Goal: Task Accomplishment & Management: Manage account settings

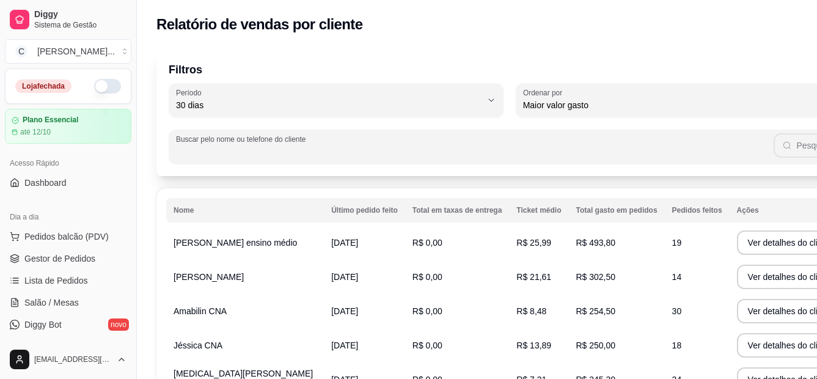
select select "30"
select select "HIGHEST_TOTAL_SPENT_WITH_ORDERS"
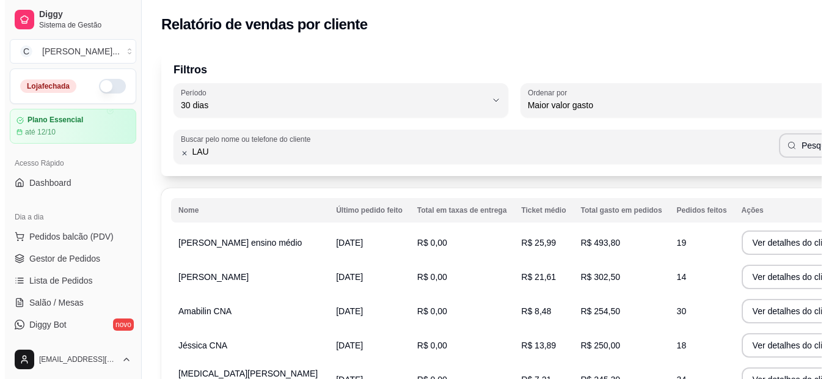
scroll to position [328, 0]
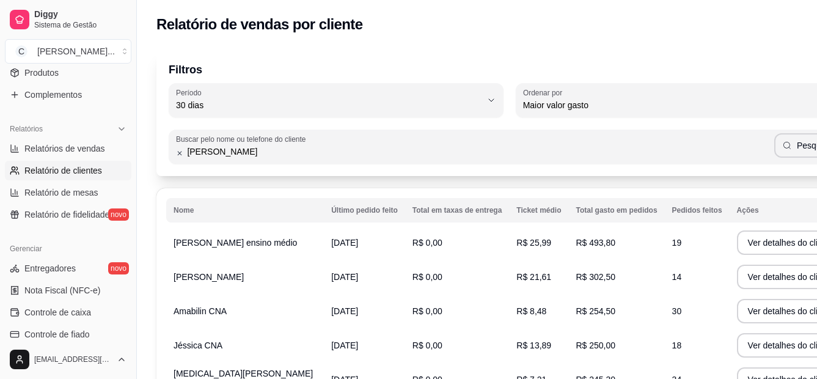
type input "[PERSON_NAME]"
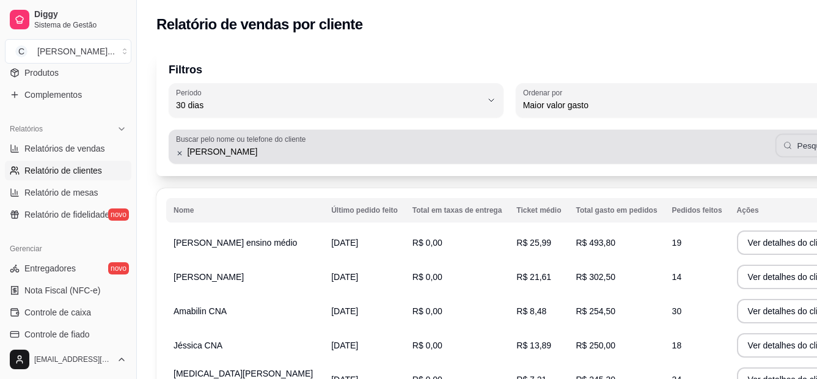
click at [775, 154] on button "Pesquisar" at bounding box center [808, 146] width 67 height 24
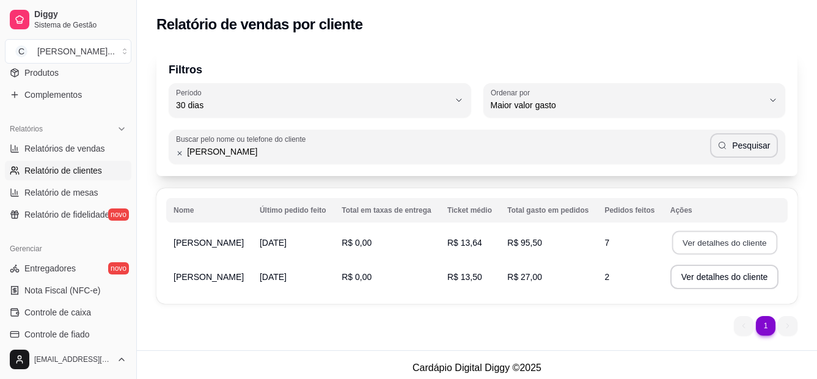
click at [694, 241] on button "Ver detalhes do cliente" at bounding box center [724, 243] width 105 height 24
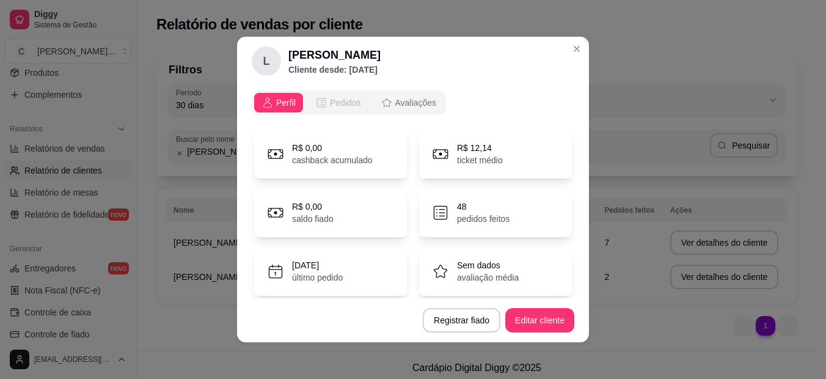
click at [341, 101] on span "Pedidos" at bounding box center [345, 103] width 31 height 12
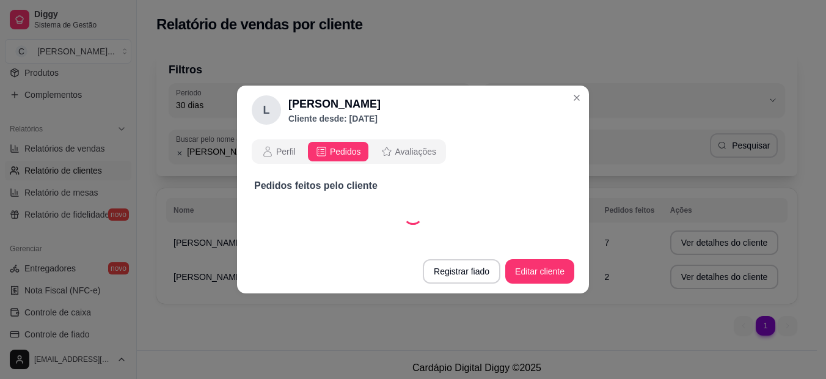
select select "30"
select select "ALL"
select select "30"
select select "ALL"
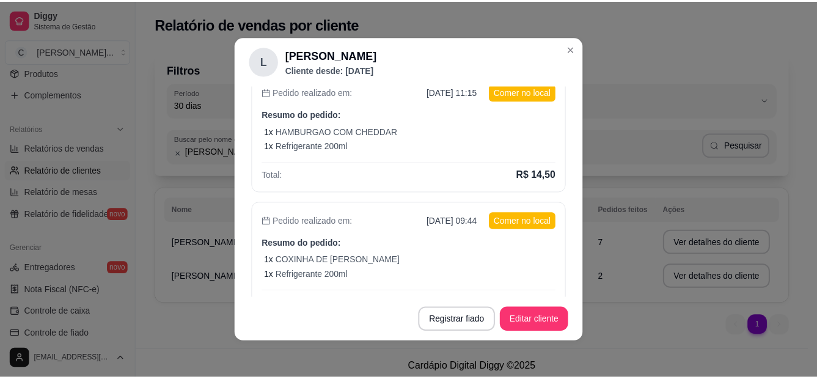
scroll to position [576, 0]
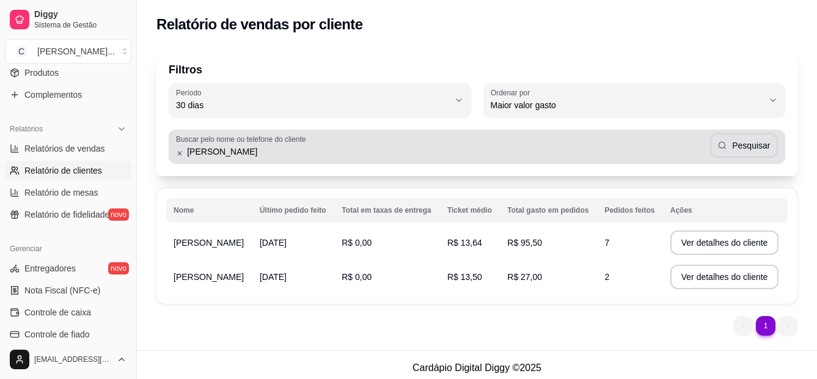
click at [180, 155] on icon at bounding box center [179, 153] width 7 height 9
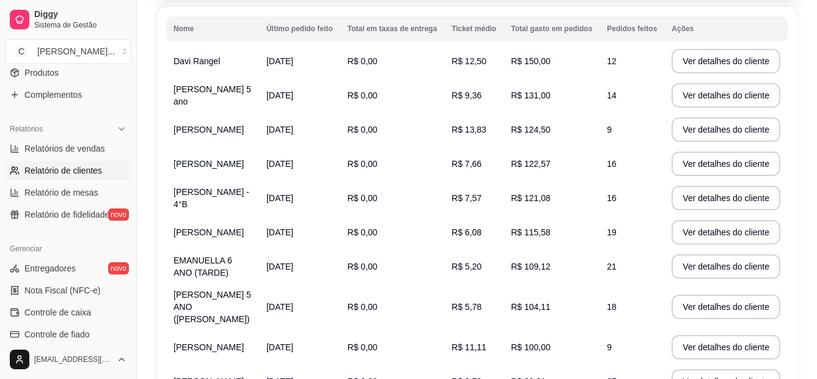
scroll to position [169, 0]
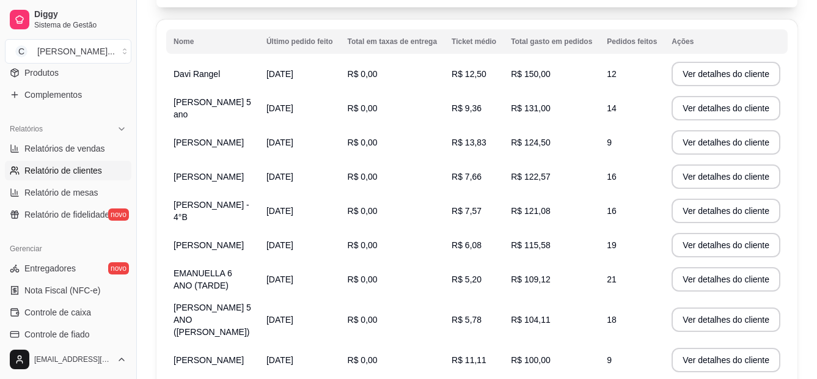
click at [645, 35] on th "Pedidos feitos" at bounding box center [631, 41] width 65 height 24
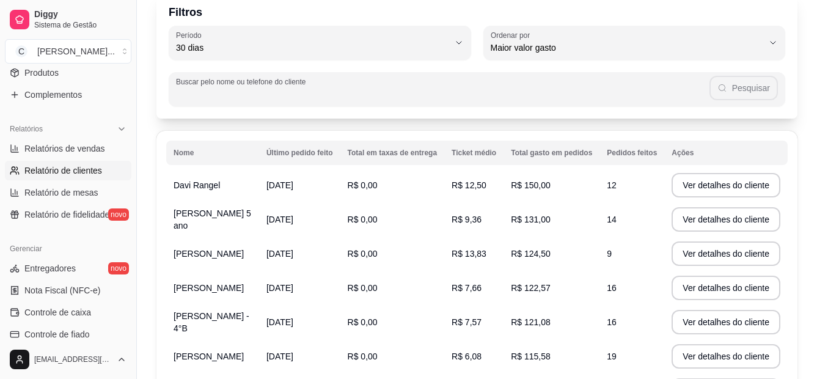
scroll to position [56, 0]
click at [680, 62] on div "Buscar pelo nome ou telefone do cliente Pesquisar" at bounding box center [477, 84] width 617 height 46
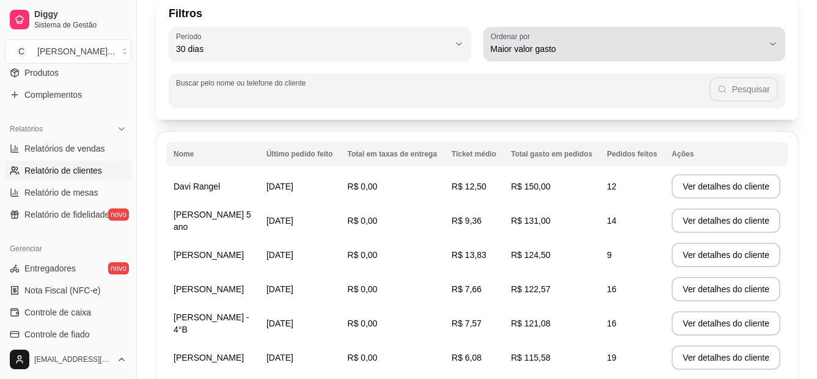
click at [758, 42] on div "Maior valor gasto" at bounding box center [627, 44] width 273 height 24
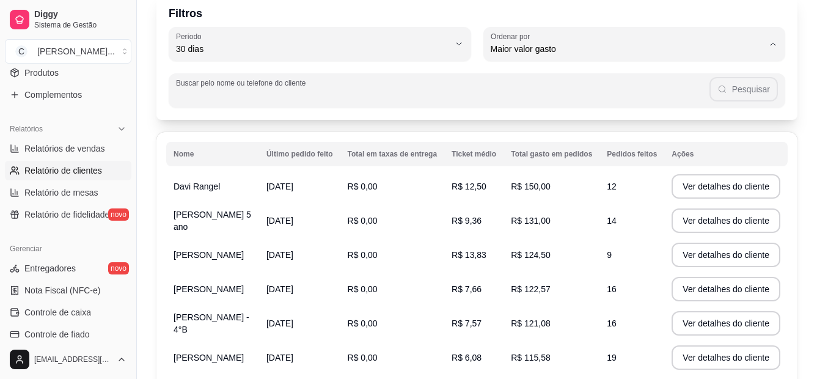
click at [524, 82] on span "Maior número de pedidos" at bounding box center [629, 78] width 260 height 12
type input "HIGHEST_ORDER_COUNT"
select select "HIGHEST_ORDER_COUNT"
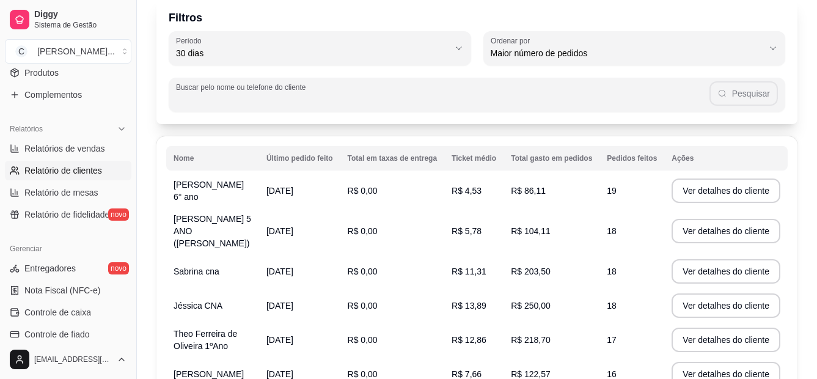
scroll to position [49, 0]
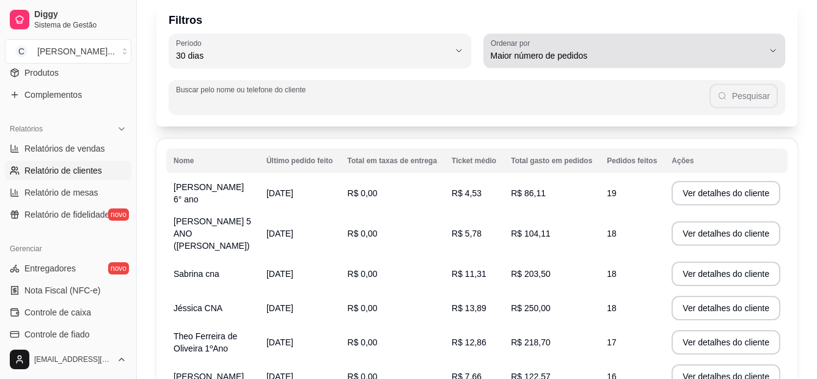
click at [707, 60] on span "Maior número de pedidos" at bounding box center [627, 55] width 273 height 12
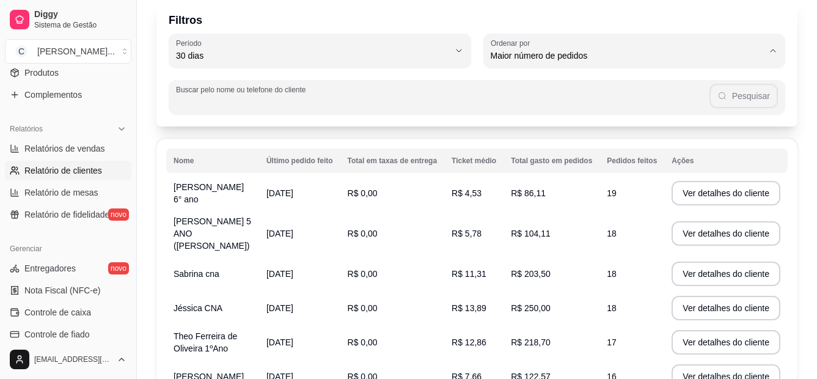
click at [536, 105] on span "Maior ticket médio" at bounding box center [629, 105] width 260 height 12
type input "HIGHEST_AVERAGE_TICKET"
select select "HIGHEST_AVERAGE_TICKET"
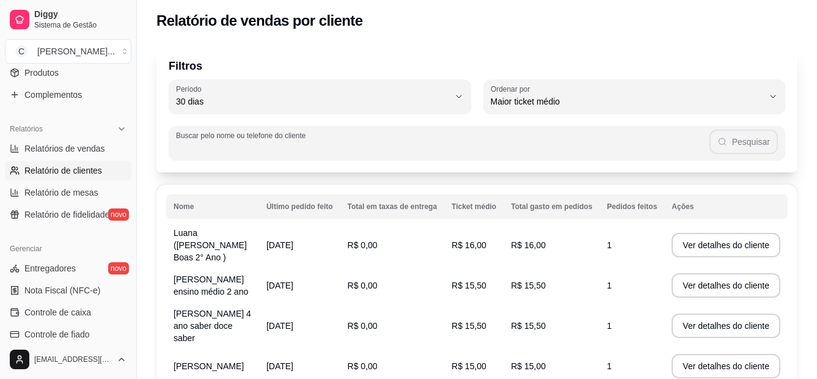
scroll to position [83, 0]
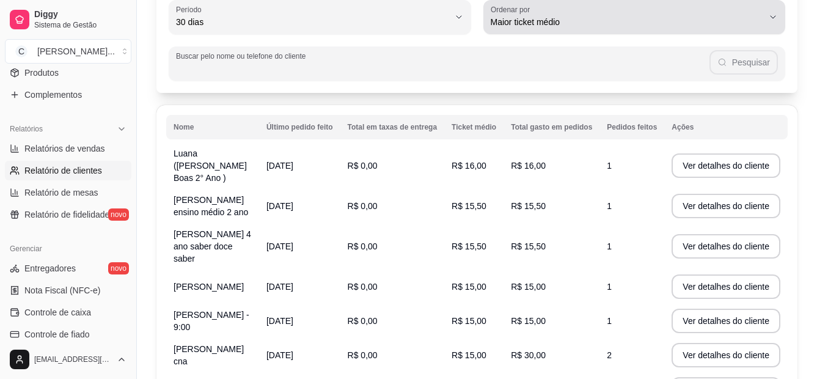
click at [618, 27] on span "Maior ticket médio" at bounding box center [627, 22] width 273 height 12
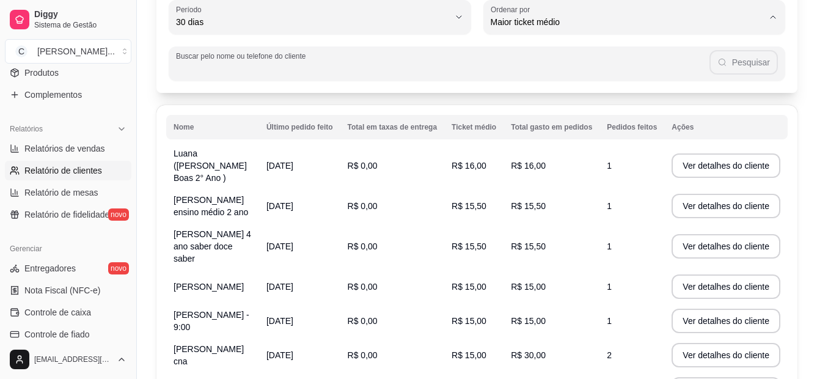
click at [532, 95] on span "Maior valor gasto" at bounding box center [629, 92] width 260 height 12
type input "HIGHEST_TOTAL_SPENT_WITH_ORDERS"
select select "HIGHEST_TOTAL_SPENT_WITH_ORDERS"
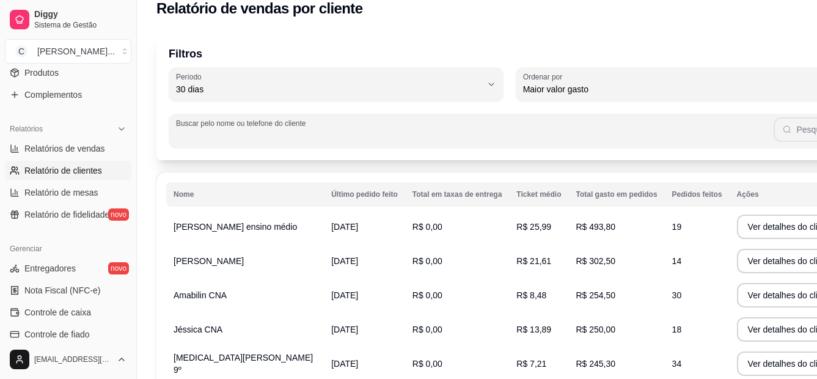
scroll to position [0, 0]
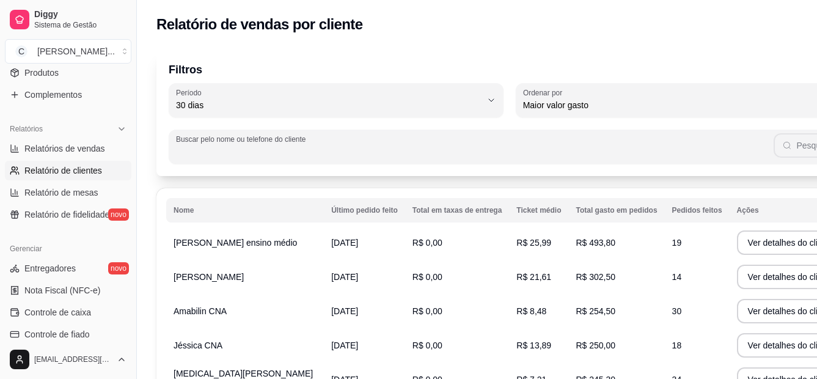
click at [475, 28] on div "Relatório de vendas por cliente" at bounding box center [509, 25] width 706 height 20
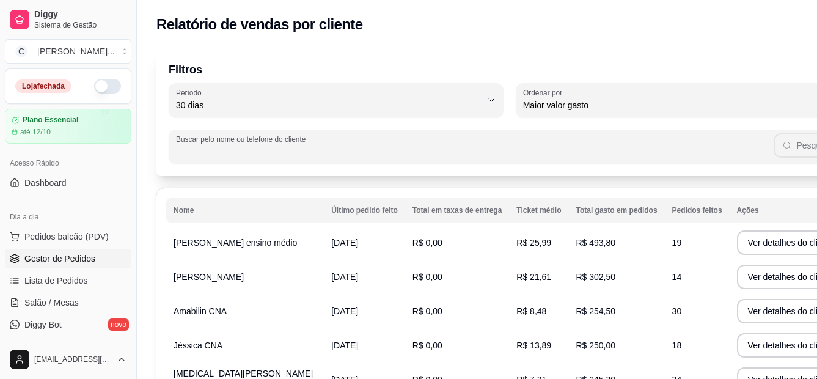
click at [57, 253] on span "Gestor de Pedidos" at bounding box center [59, 258] width 71 height 12
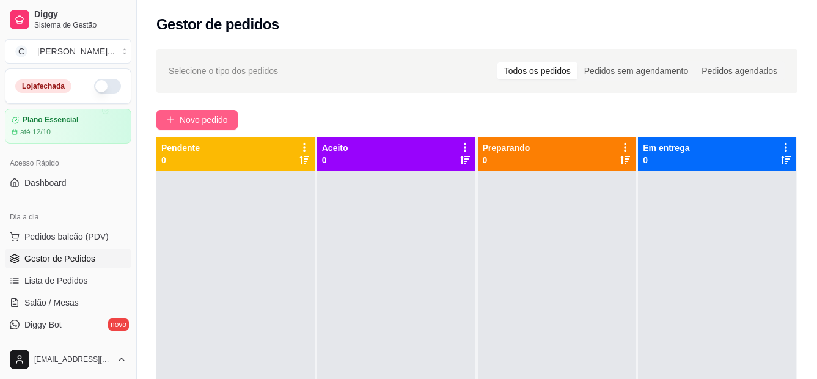
click at [194, 111] on button "Novo pedido" at bounding box center [196, 120] width 81 height 20
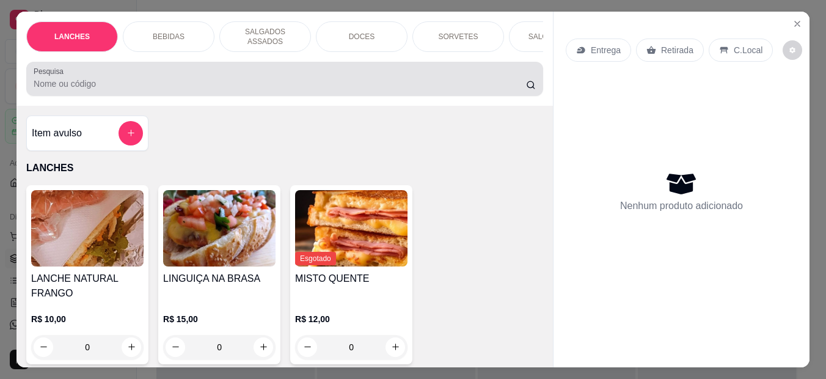
click at [186, 79] on input "Pesquisa" at bounding box center [280, 84] width 493 height 12
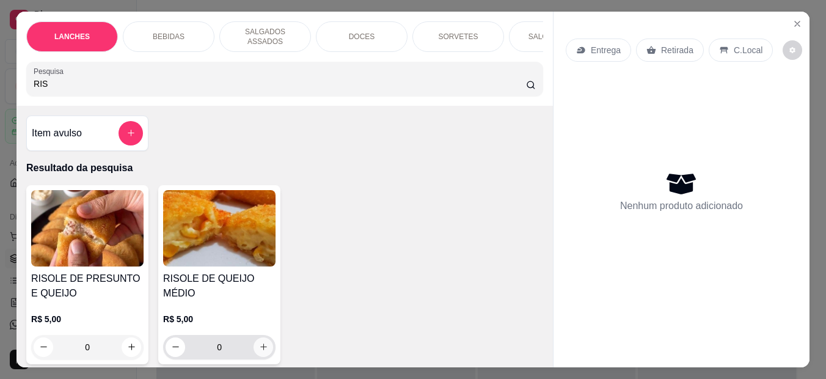
type input "RIS"
click at [263, 342] on icon "increase-product-quantity" at bounding box center [263, 346] width 9 height 9
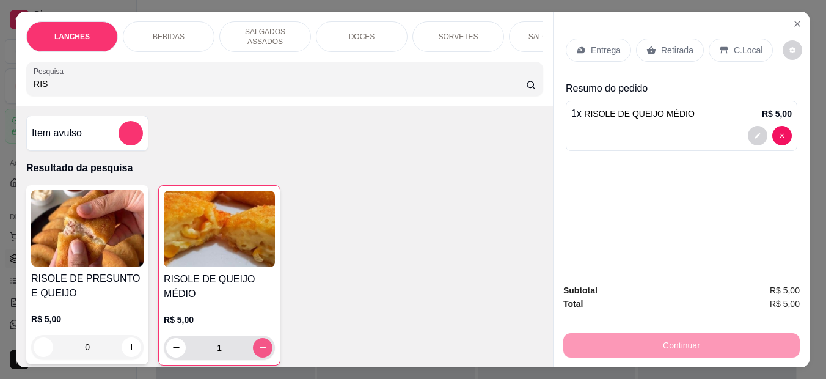
type input "1"
click at [0, 75] on html "Diggy Sistema de Gestão C Cantina Giuli ... Loja fechada Plano Essencial até 12…" at bounding box center [413, 189] width 826 height 379
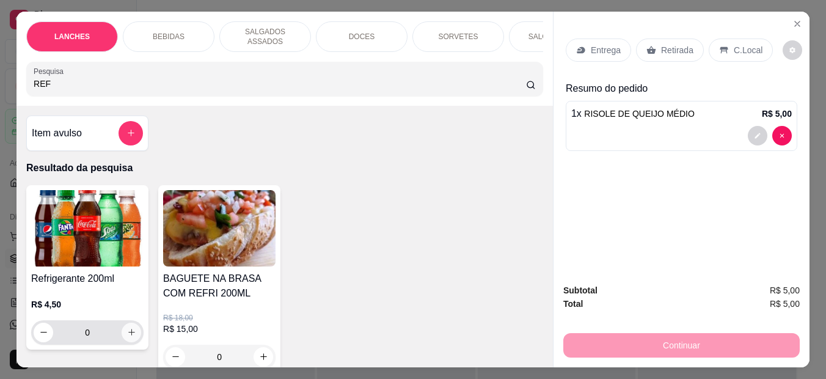
type input "REF"
click at [129, 328] on icon "increase-product-quantity" at bounding box center [131, 332] width 9 height 9
type input "1"
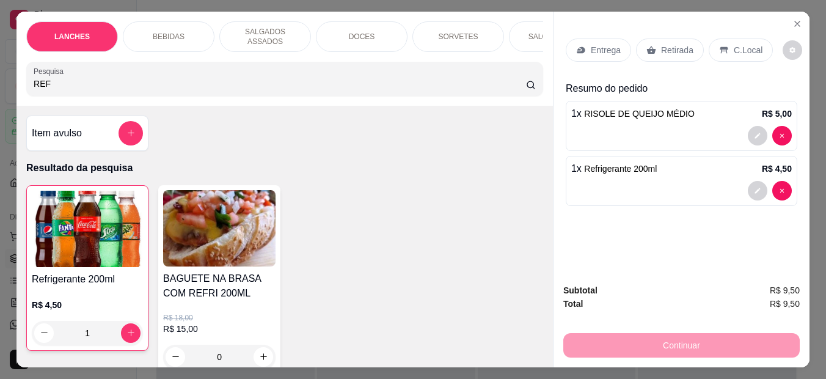
drag, startPoint x: 733, startPoint y: 50, endPoint x: 634, endPoint y: 101, distance: 112.1
click at [734, 50] on p "C.Local" at bounding box center [748, 50] width 29 height 12
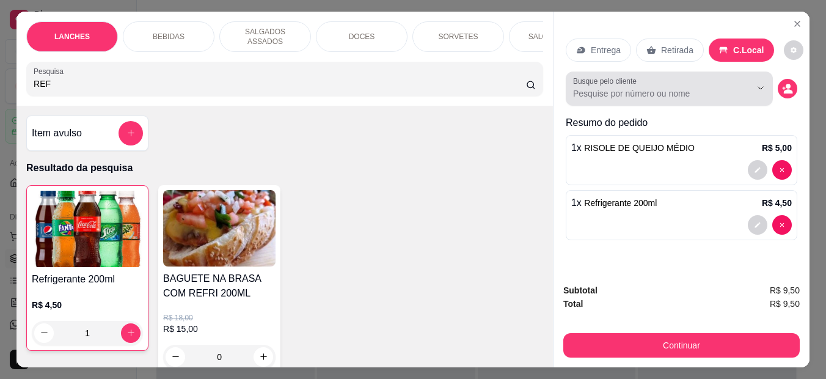
click at [636, 90] on input "Busque pelo cliente" at bounding box center [652, 93] width 158 height 12
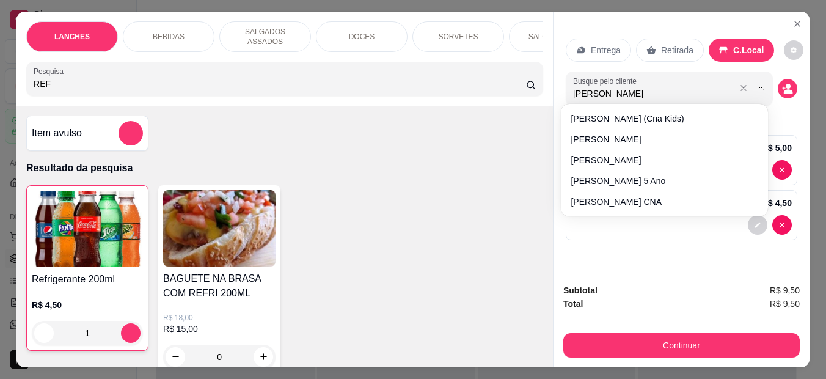
type input "[PERSON_NAME]"
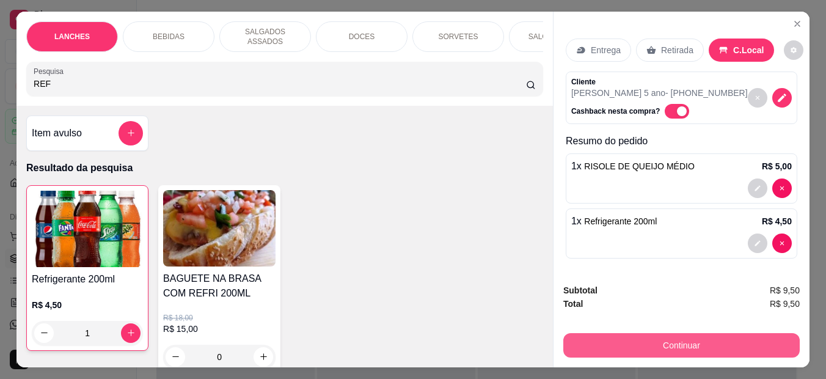
click at [689, 340] on button "Continuar" at bounding box center [681, 345] width 236 height 24
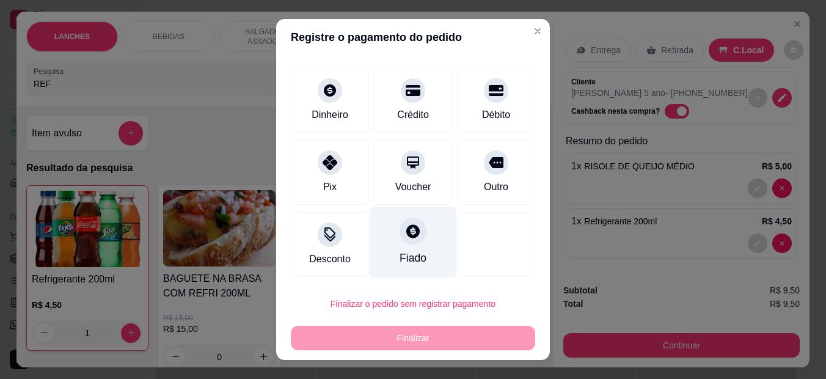
click at [401, 251] on div "Fiado" at bounding box center [413, 258] width 27 height 16
type input "R$ 0,00"
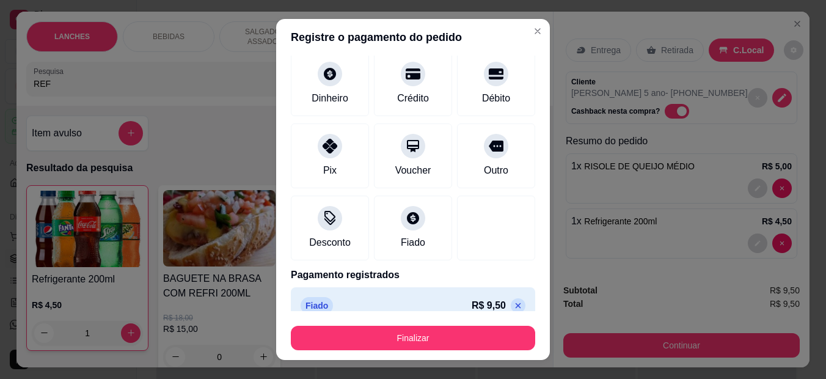
scroll to position [83, 0]
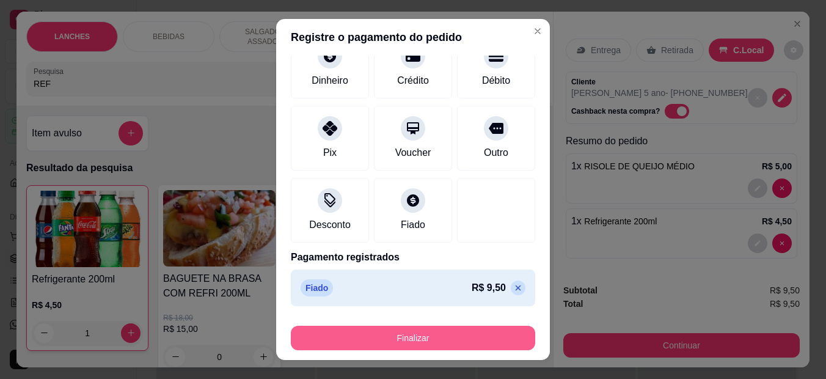
click at [409, 342] on button "Finalizar" at bounding box center [413, 338] width 244 height 24
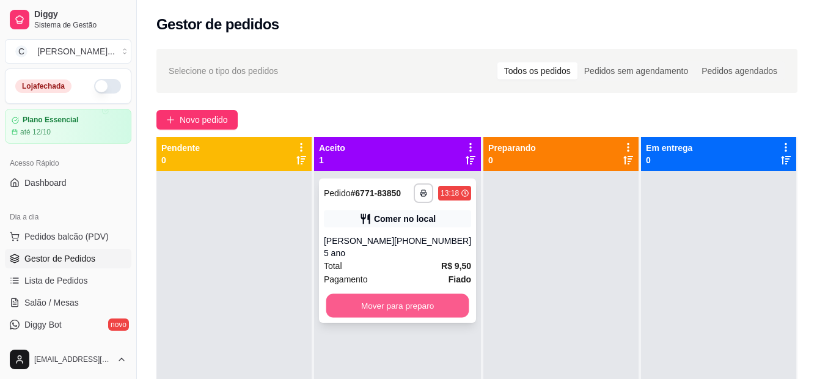
click at [414, 307] on button "Mover para preparo" at bounding box center [397, 306] width 143 height 24
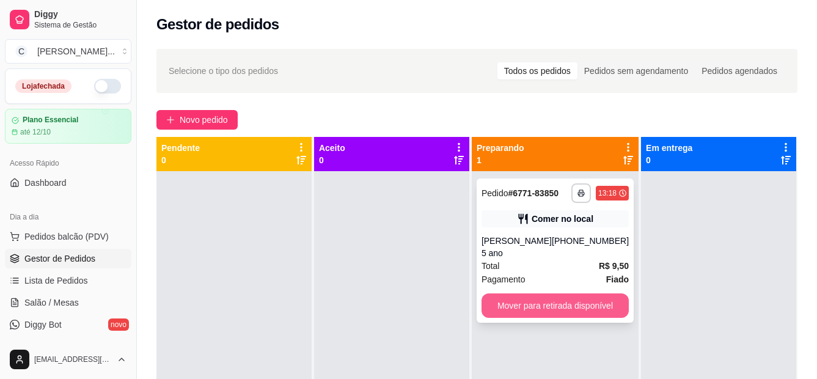
click at [496, 309] on button "Mover para retirada disponível" at bounding box center [555, 305] width 147 height 24
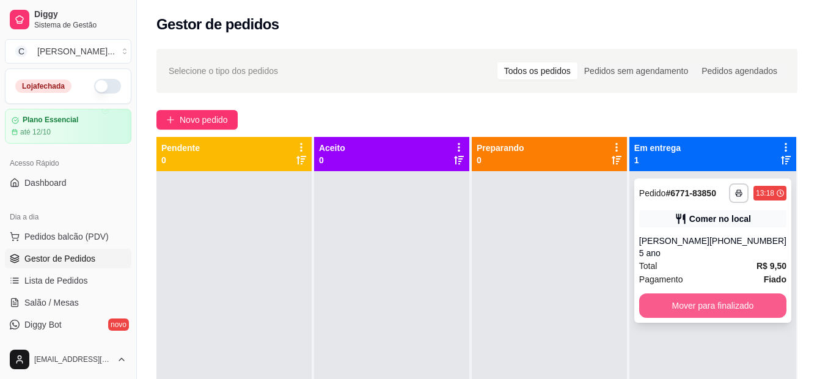
click at [675, 302] on button "Mover para finalizado" at bounding box center [712, 305] width 147 height 24
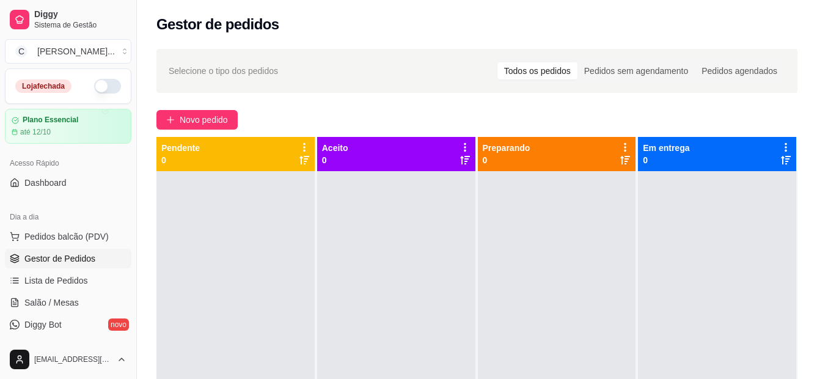
click at [304, 121] on div "Novo pedido" at bounding box center [476, 120] width 641 height 20
click at [367, 21] on div "Gestor de pedidos" at bounding box center [476, 25] width 641 height 20
click at [304, 108] on div "Selecione o tipo dos pedidos Todos os pedidos Pedidos sem agendamento Pedidos a…" at bounding box center [477, 286] width 680 height 489
click at [412, 109] on div "Selecione o tipo dos pedidos Todos os pedidos Pedidos sem agendamento Pedidos a…" at bounding box center [477, 286] width 680 height 489
click at [207, 122] on span "Novo pedido" at bounding box center [204, 119] width 48 height 13
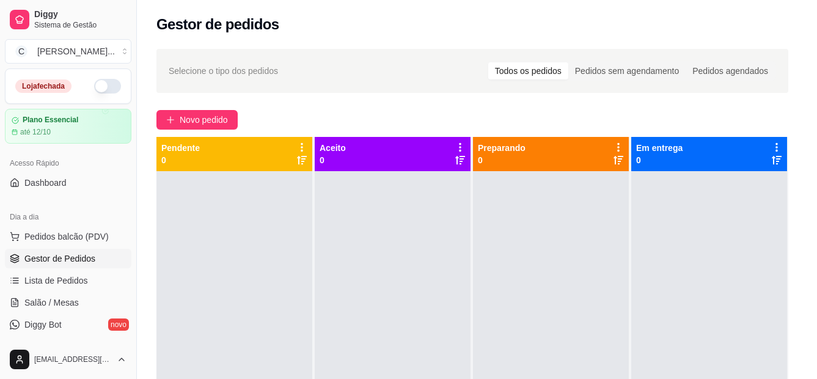
click at [273, 80] on input "Pesquisa" at bounding box center [276, 84] width 484 height 12
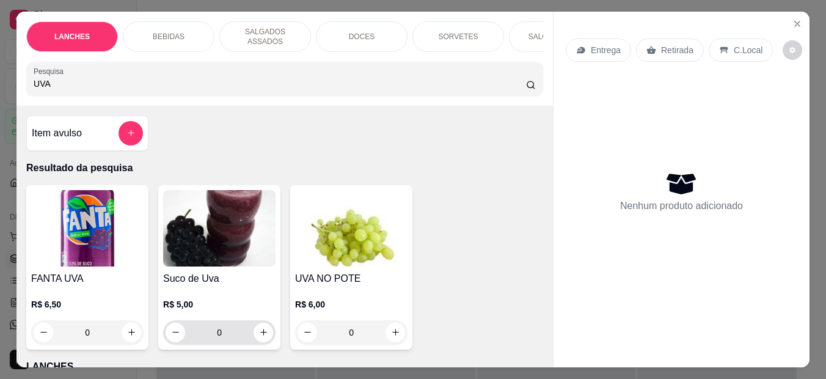
type input "UVA"
click at [259, 329] on icon "increase-product-quantity" at bounding box center [263, 332] width 9 height 9
type input "1"
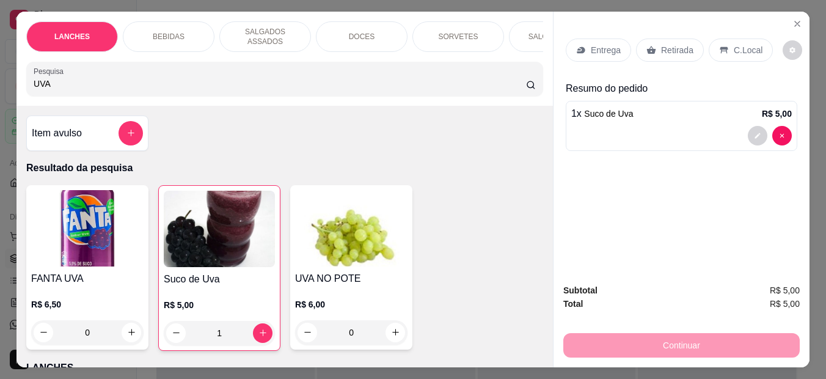
drag, startPoint x: 49, startPoint y: 75, endPoint x: 0, endPoint y: 62, distance: 51.3
click at [0, 62] on html "Diggy Sistema de Gestão C Cantina Giuli ... Loja fechada Plano Essencial até 12…" at bounding box center [413, 189] width 826 height 379
type input "C"
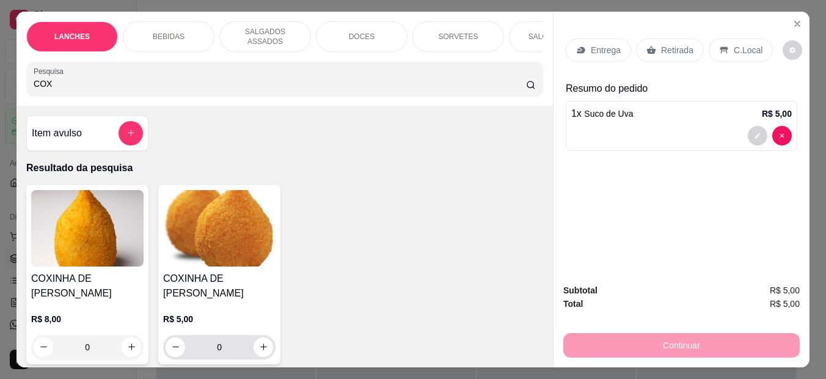
type input "COX"
click at [247, 335] on input "0" at bounding box center [219, 347] width 68 height 24
click at [260, 344] on icon "increase-product-quantity" at bounding box center [263, 347] width 6 height 6
type input "1"
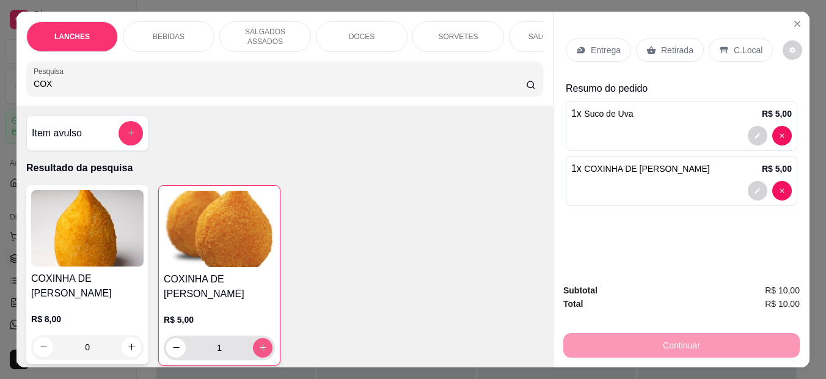
click at [259, 343] on icon "increase-product-quantity" at bounding box center [262, 347] width 9 height 9
type input "2"
click at [734, 46] on p "C.Local" at bounding box center [748, 50] width 29 height 12
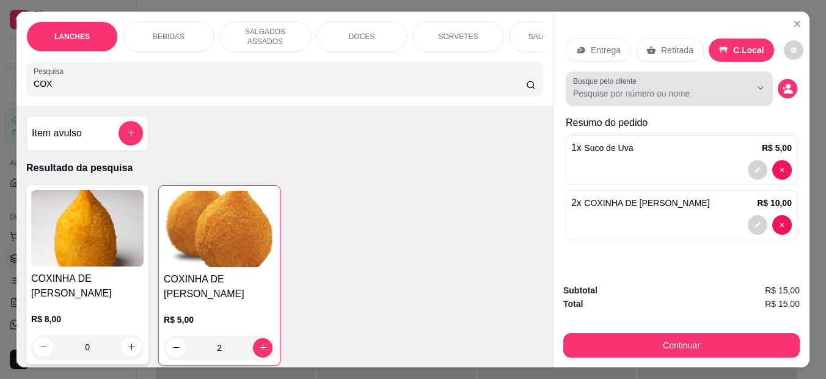
click at [633, 89] on input "Busque pelo cliente" at bounding box center [652, 93] width 158 height 12
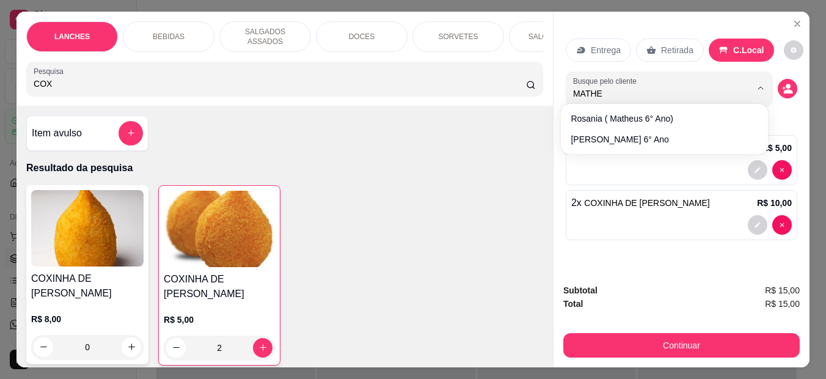
type input "MATHEU"
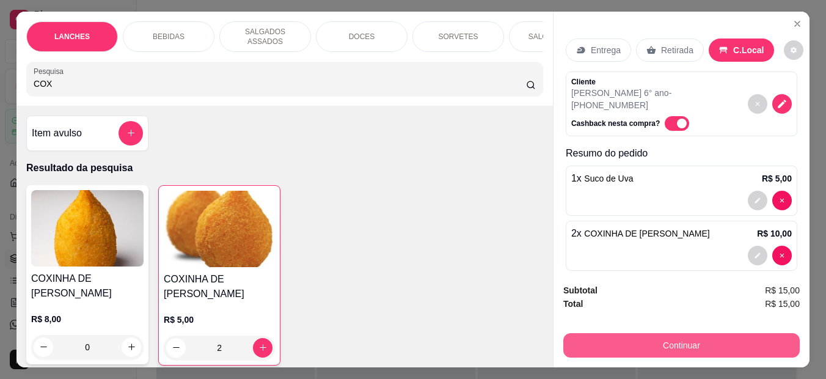
click at [727, 334] on button "Continuar" at bounding box center [681, 345] width 236 height 24
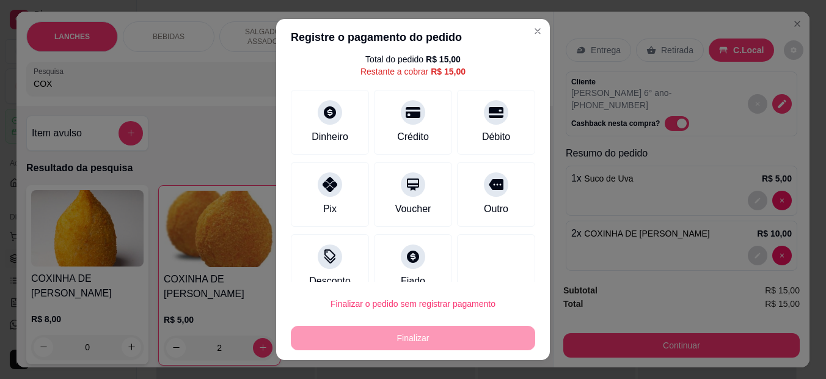
scroll to position [61, 0]
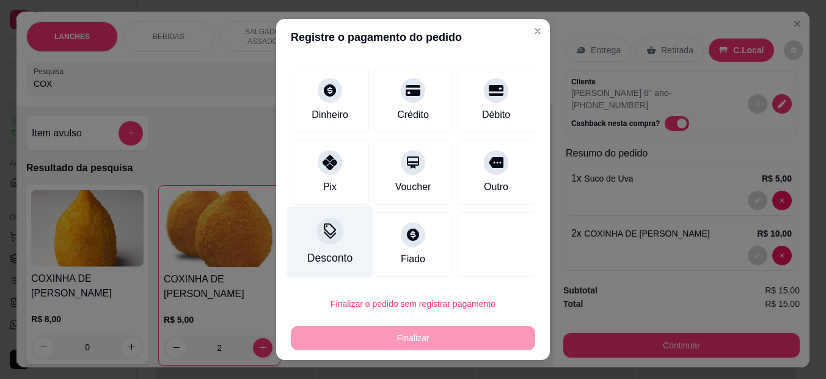
click at [339, 247] on div "Desconto" at bounding box center [330, 242] width 86 height 71
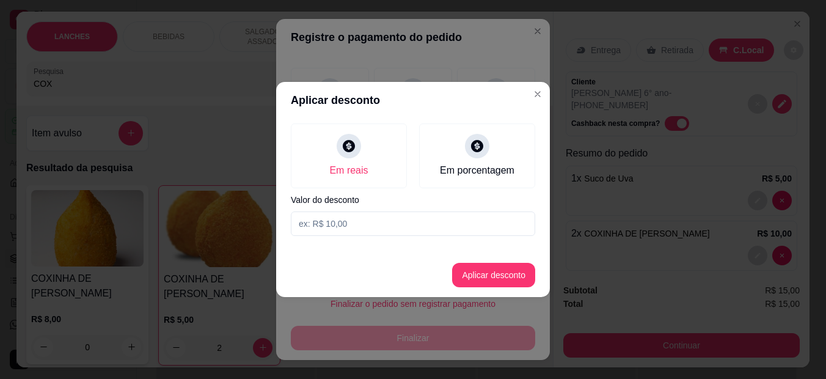
click at [317, 224] on input at bounding box center [413, 223] width 244 height 24
type input "14,99"
click at [519, 278] on button "Aplicar desconto" at bounding box center [493, 275] width 83 height 24
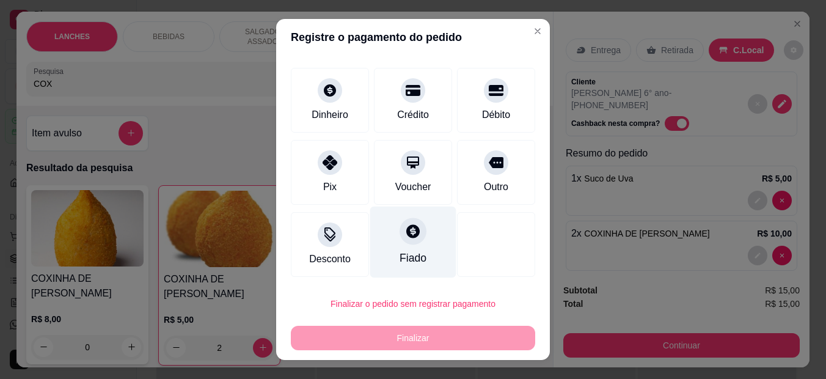
click at [405, 239] on icon at bounding box center [413, 231] width 16 height 16
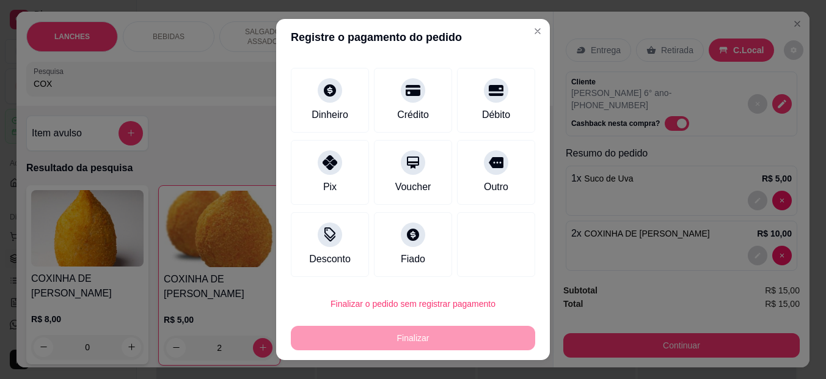
type input "R$ 0,00"
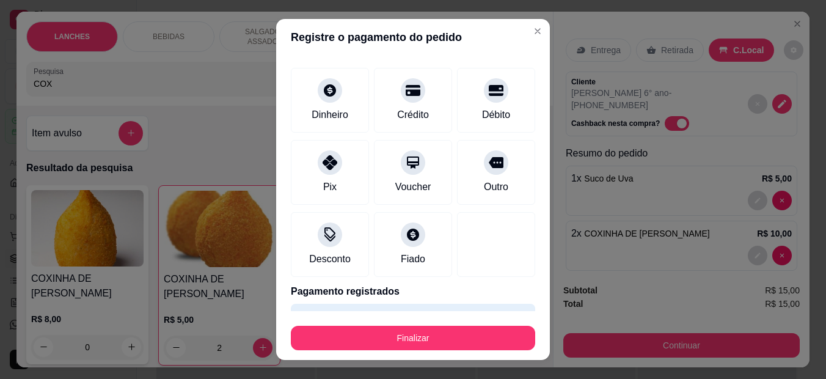
click at [407, 332] on button "Finalizar" at bounding box center [413, 338] width 244 height 24
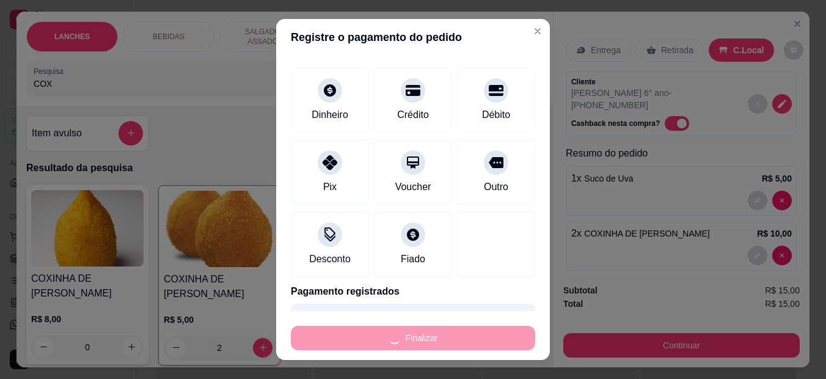
type input "0"
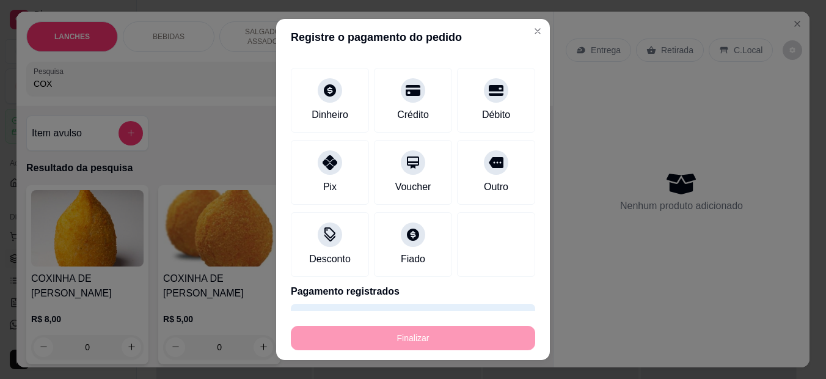
type input "-R$ 15,00"
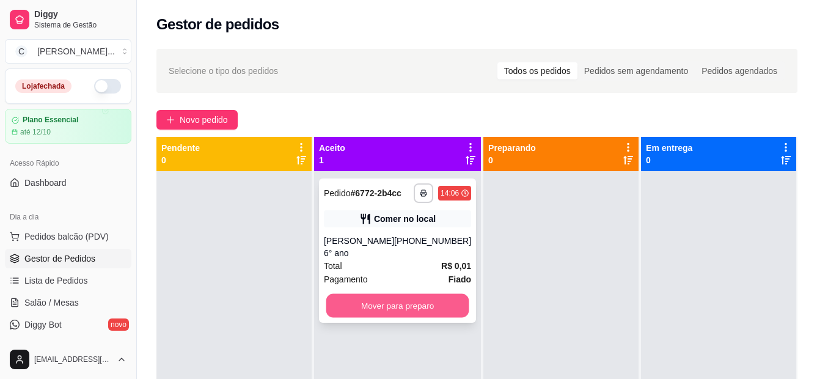
click at [371, 305] on button "Mover para preparo" at bounding box center [397, 306] width 143 height 24
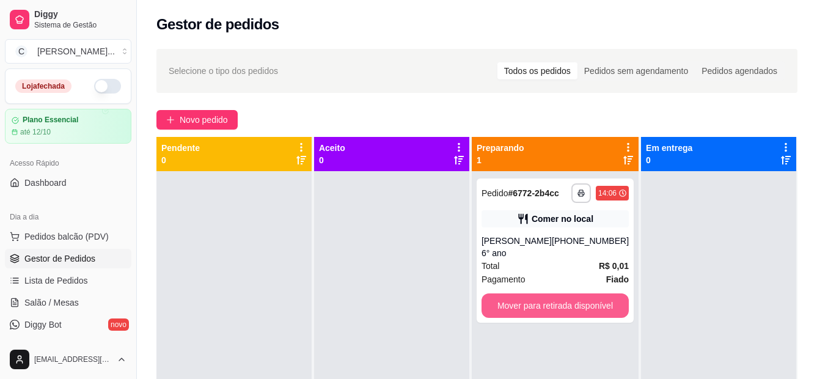
click at [513, 304] on button "Mover para retirada disponível" at bounding box center [555, 305] width 147 height 24
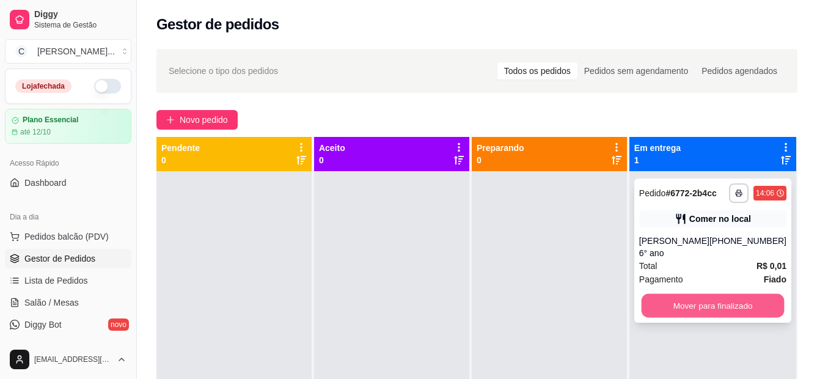
click at [670, 312] on button "Mover para finalizado" at bounding box center [712, 306] width 143 height 24
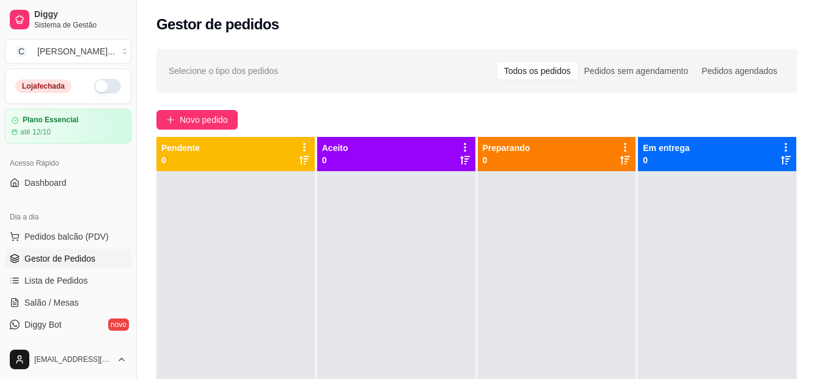
click at [808, 211] on div "Selecione o tipo dos pedidos Todos os pedidos Pedidos sem agendamento Pedidos a…" at bounding box center [477, 286] width 680 height 489
click at [307, 13] on div "Gestor de pedidos" at bounding box center [477, 21] width 680 height 42
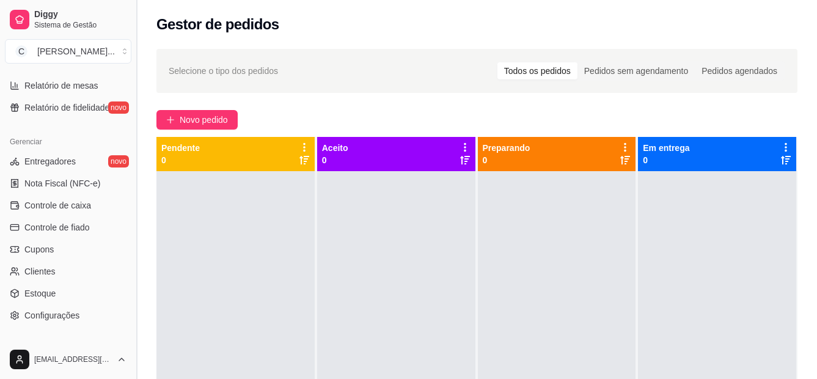
scroll to position [429, 0]
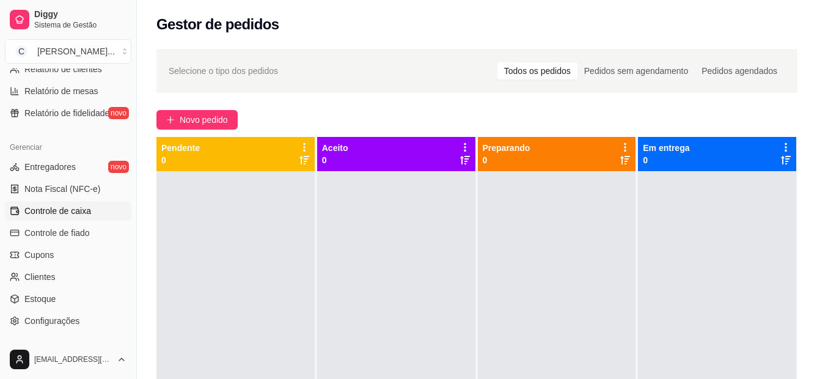
click at [77, 208] on span "Controle de caixa" at bounding box center [57, 211] width 67 height 12
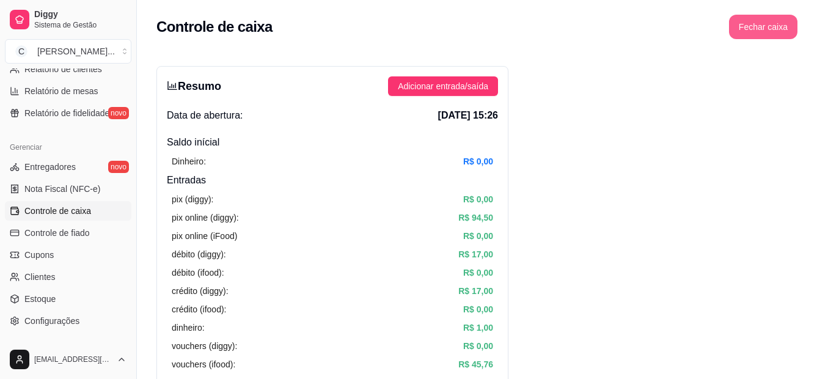
click at [762, 32] on button "Fechar caixa" at bounding box center [763, 27] width 68 height 24
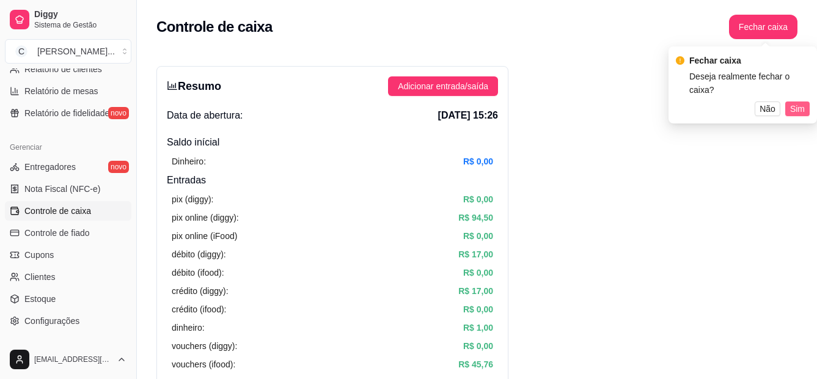
click at [791, 101] on button "Sim" at bounding box center [797, 108] width 24 height 15
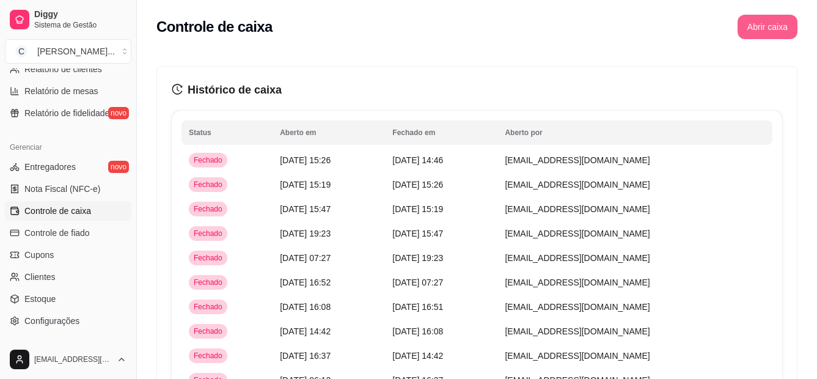
click at [769, 25] on button "Abrir caixa" at bounding box center [768, 27] width 60 height 24
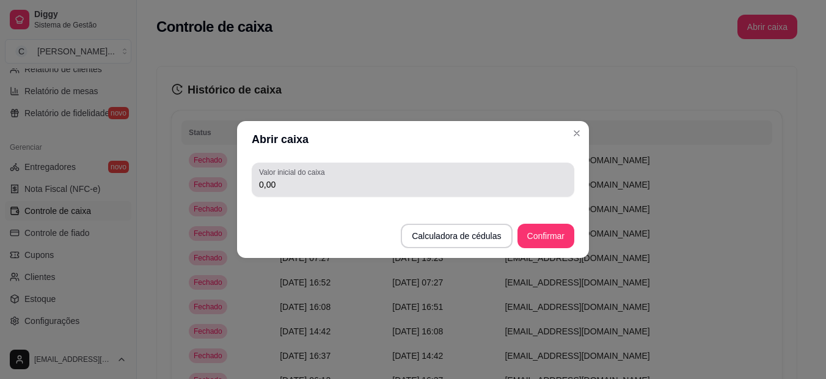
click at [350, 186] on input "0,00" at bounding box center [413, 184] width 308 height 12
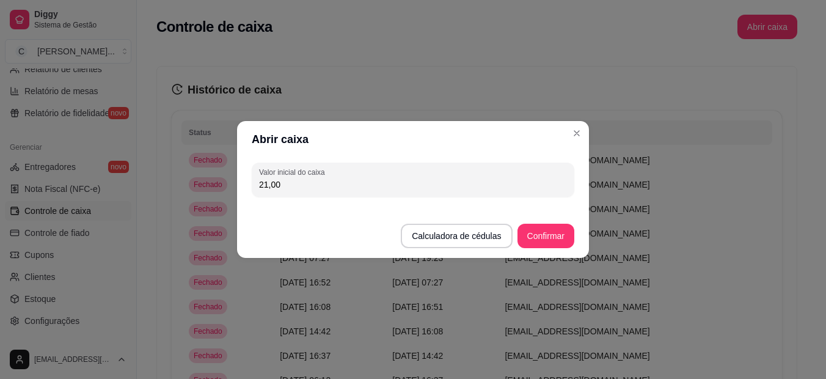
type input "21,00"
click at [559, 240] on button "Confirmar" at bounding box center [546, 236] width 56 height 24
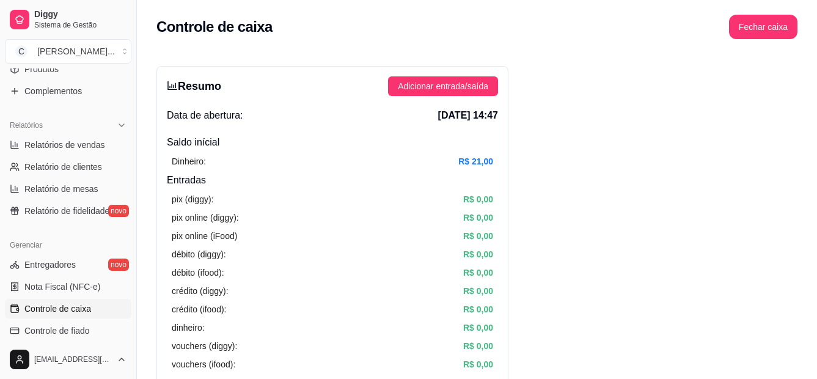
scroll to position [185, 0]
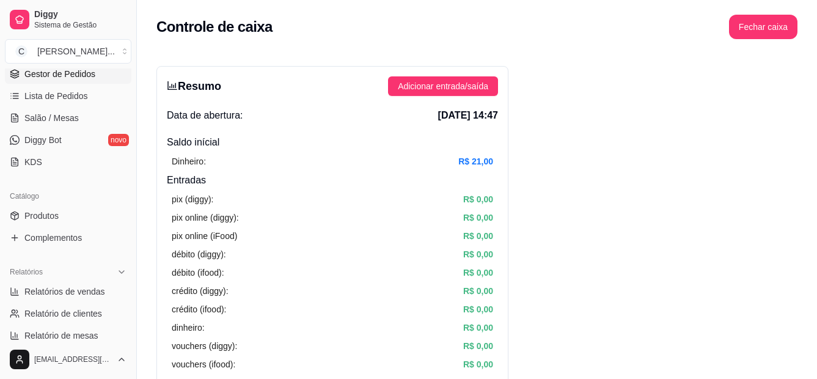
click at [83, 75] on span "Gestor de Pedidos" at bounding box center [59, 74] width 71 height 12
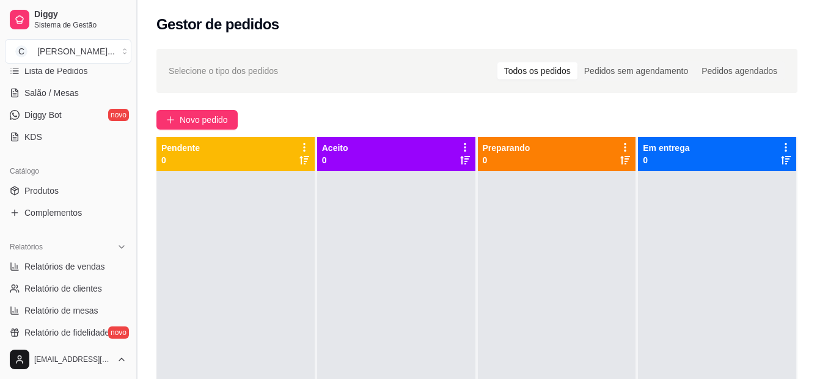
scroll to position [211, 0]
click at [55, 186] on span "Produtos" at bounding box center [41, 189] width 34 height 12
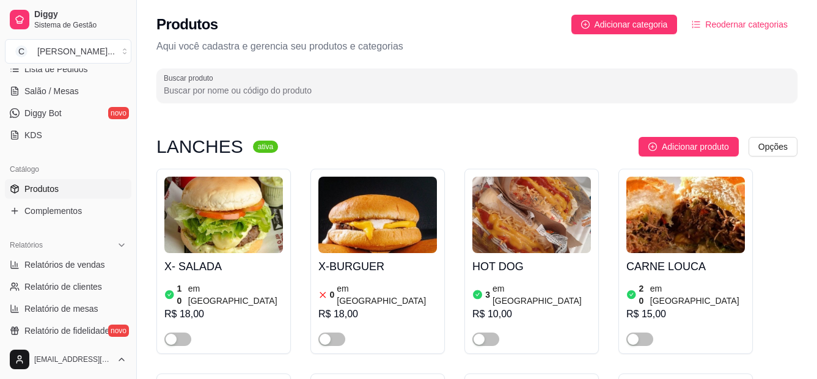
click at [341, 85] on input "Buscar produto" at bounding box center [477, 90] width 626 height 12
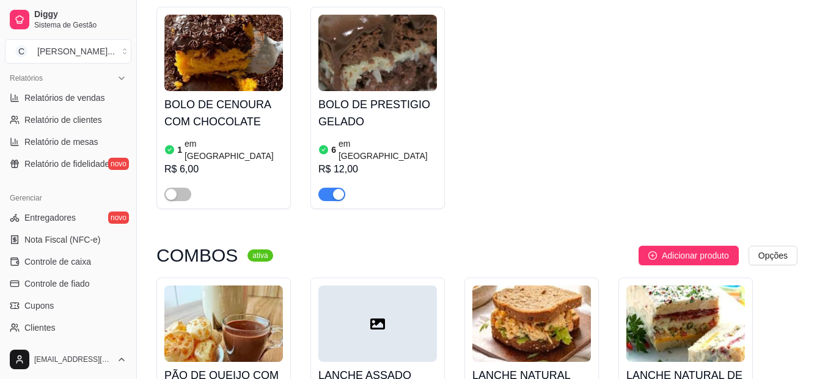
scroll to position [395, 0]
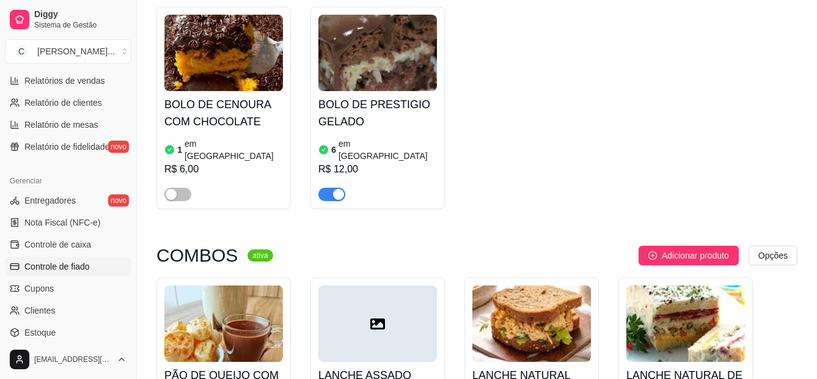
type input "LA"
click at [62, 259] on link "Controle de fiado" at bounding box center [68, 267] width 126 height 20
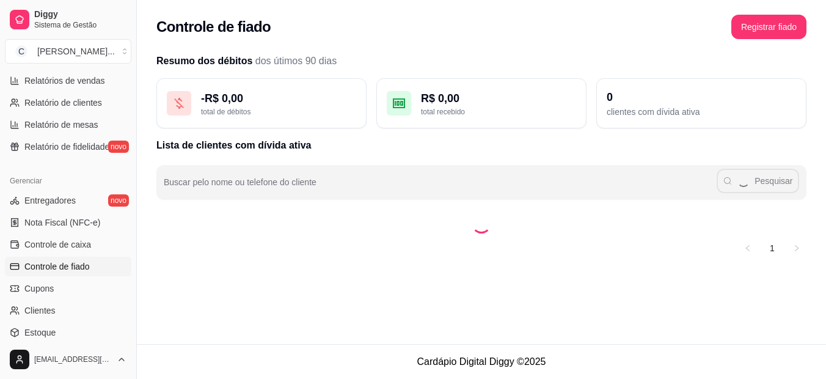
click at [229, 176] on div "Pesquisar" at bounding box center [482, 182] width 636 height 24
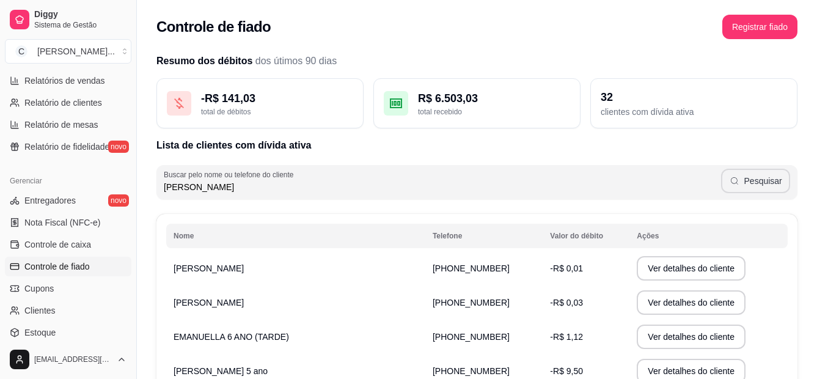
type input "[PERSON_NAME]"
click at [758, 178] on button "Pesquisar" at bounding box center [755, 181] width 69 height 24
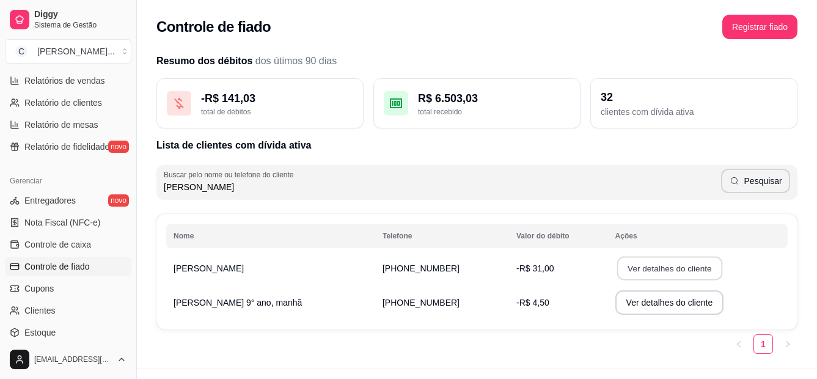
click at [639, 272] on button "Ver detalhes do cliente" at bounding box center [669, 269] width 105 height 24
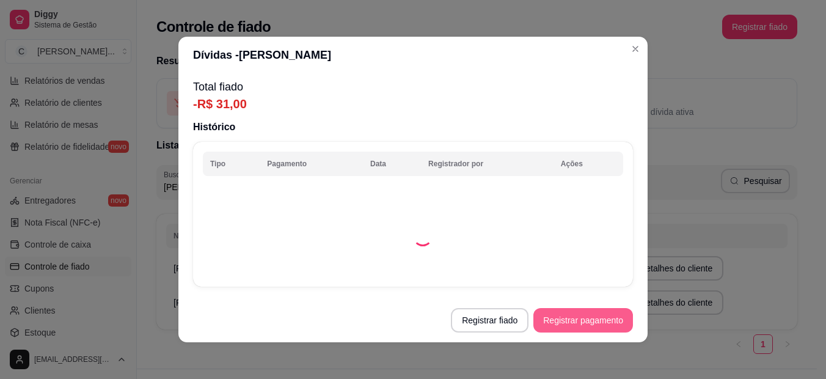
click at [548, 318] on button "Registrar pagamento" at bounding box center [583, 320] width 100 height 24
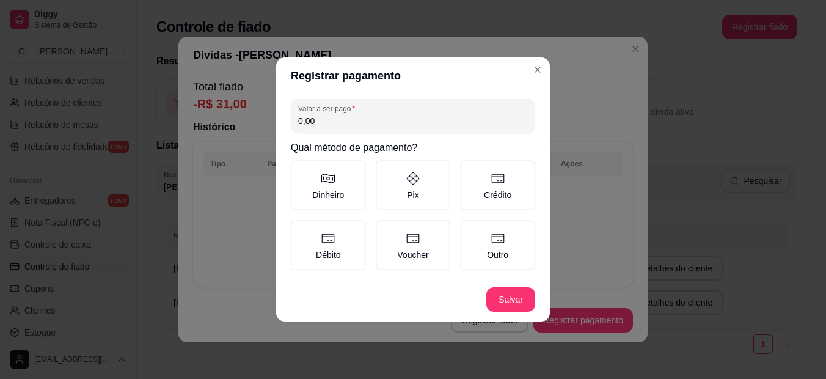
click at [335, 120] on input "0,00" at bounding box center [413, 121] width 230 height 12
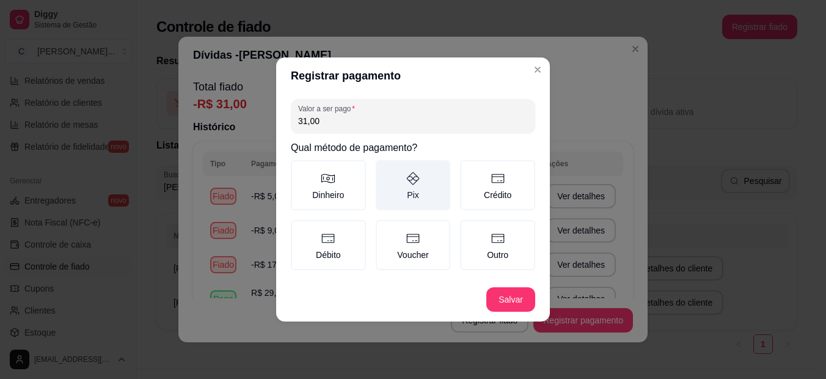
type input "31,00"
click at [410, 194] on label "Pix" at bounding box center [413, 185] width 75 height 50
click at [385, 169] on button "Pix" at bounding box center [380, 164] width 10 height 10
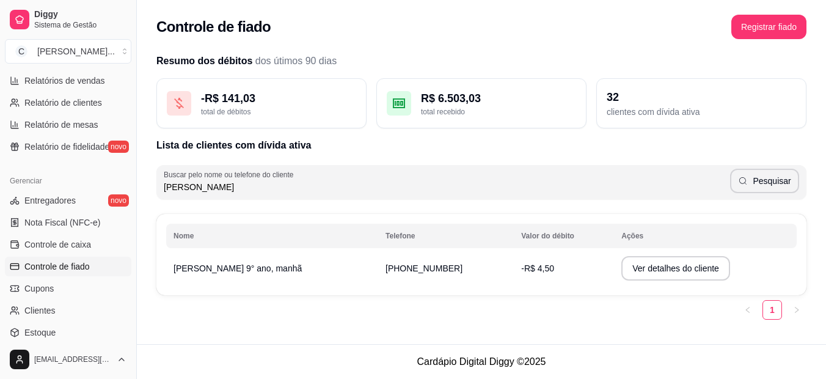
drag, startPoint x: 216, startPoint y: 184, endPoint x: 85, endPoint y: 173, distance: 131.2
click at [85, 173] on div "Diggy Sistema de Gestão C Cantina Giuli ... Loja fechada Plano Essencial até 12…" at bounding box center [413, 189] width 826 height 379
type input "EVELL"
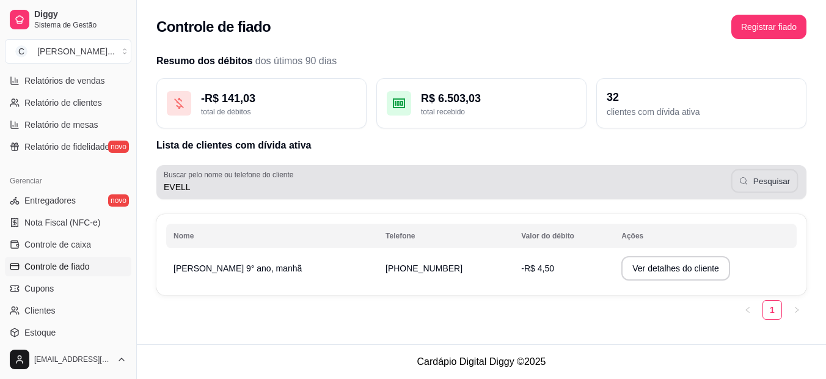
click at [766, 189] on button "Pesquisar" at bounding box center [764, 181] width 67 height 24
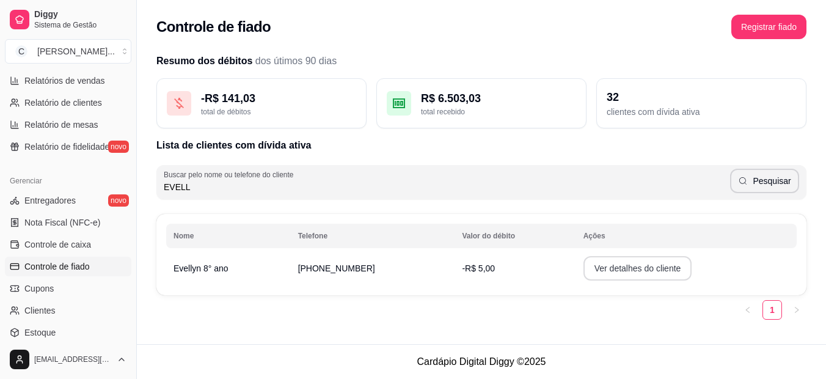
click at [653, 266] on button "Ver detalhes do cliente" at bounding box center [638, 268] width 109 height 24
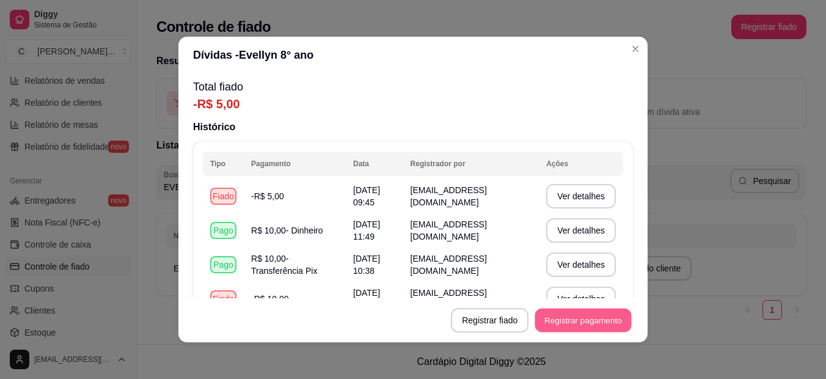
click at [570, 317] on button "Registrar pagamento" at bounding box center [583, 321] width 97 height 24
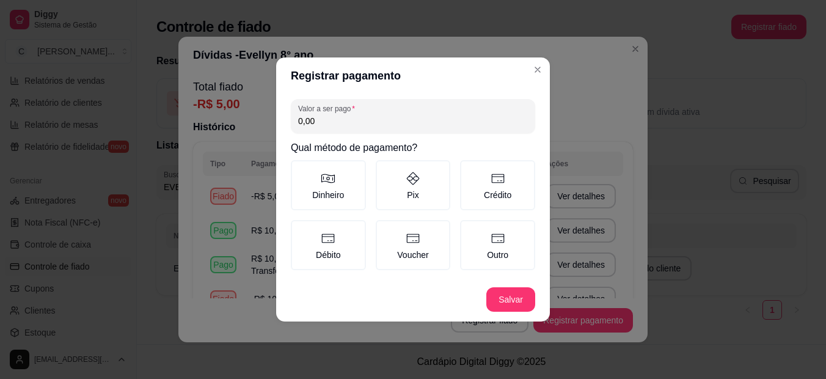
drag, startPoint x: 333, startPoint y: 124, endPoint x: 323, endPoint y: 126, distance: 10.1
click at [334, 124] on input "0,00" at bounding box center [413, 121] width 230 height 12
type input "5,00"
click at [403, 194] on label "Pix" at bounding box center [413, 185] width 75 height 50
click at [385, 169] on button "Pix" at bounding box center [380, 164] width 10 height 10
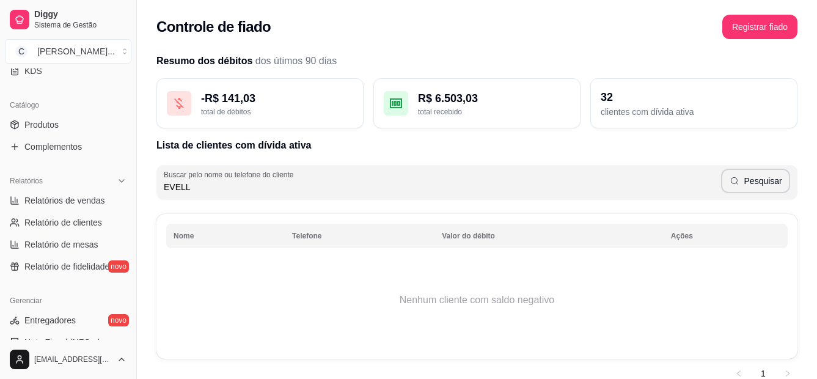
scroll to position [262, 0]
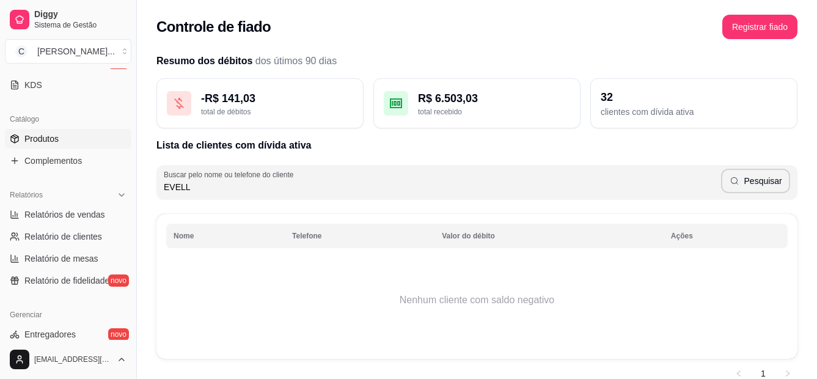
click at [58, 140] on span "Produtos" at bounding box center [41, 139] width 34 height 12
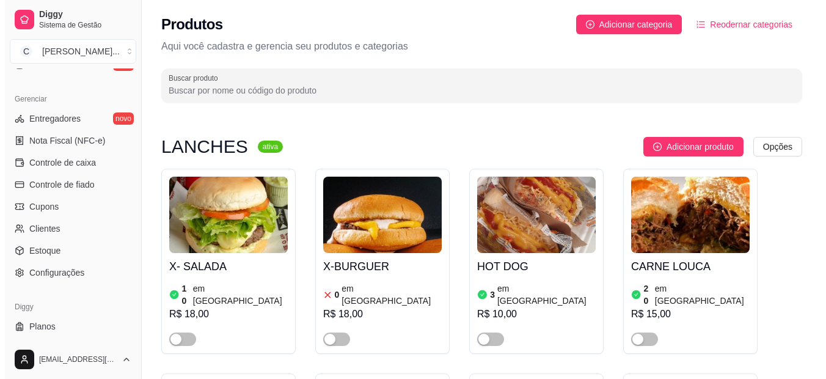
scroll to position [483, 0]
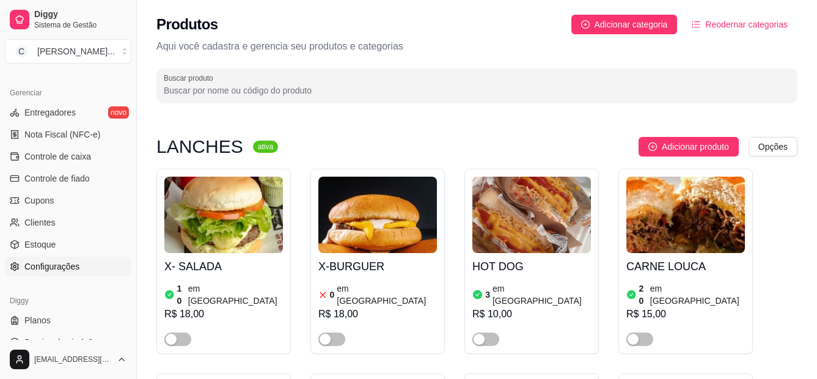
click at [58, 263] on span "Configurações" at bounding box center [51, 266] width 55 height 12
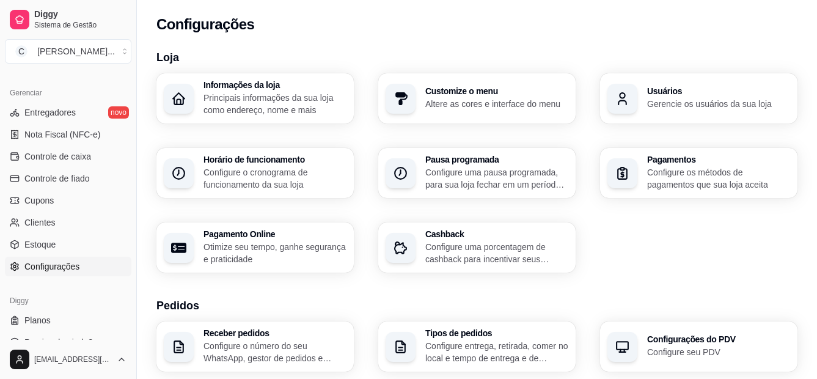
click at [685, 175] on p "Configure os métodos de pagamentos que sua loja aceita" at bounding box center [718, 178] width 143 height 24
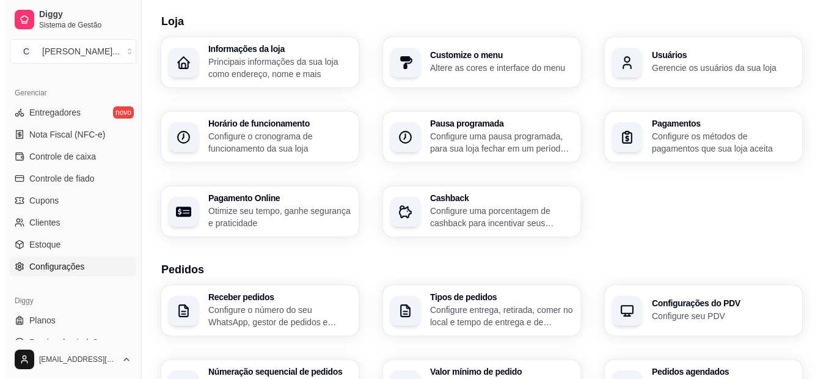
scroll to position [23, 0]
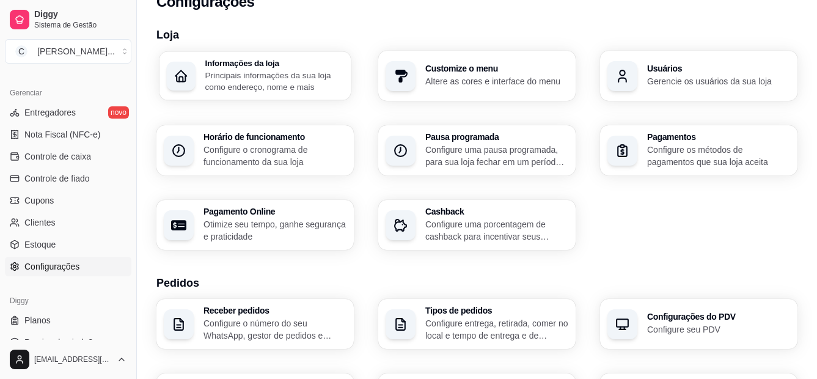
click at [303, 87] on p "Principais informações da sua loja como endereço, nome e mais" at bounding box center [274, 81] width 139 height 24
click at [271, 149] on p "Configure o cronograma de funcionamento da sua loja" at bounding box center [274, 156] width 143 height 24
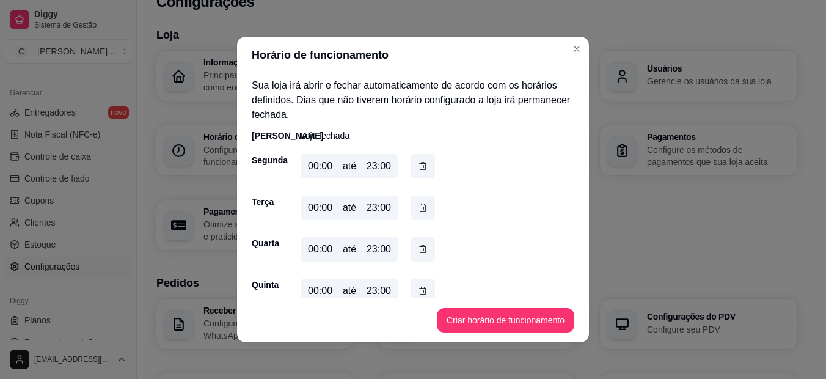
click at [323, 166] on div "00:00" at bounding box center [320, 166] width 24 height 15
click at [376, 166] on div "23:00" at bounding box center [379, 166] width 24 height 15
click at [418, 166] on icon "button" at bounding box center [423, 165] width 10 height 13
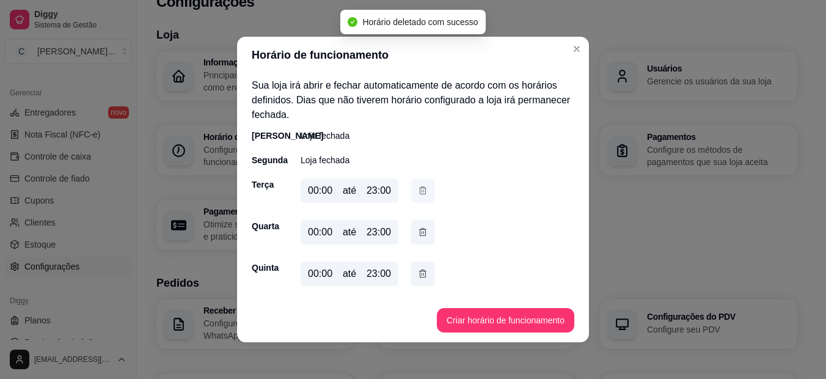
click at [418, 188] on icon "button" at bounding box center [423, 190] width 10 height 13
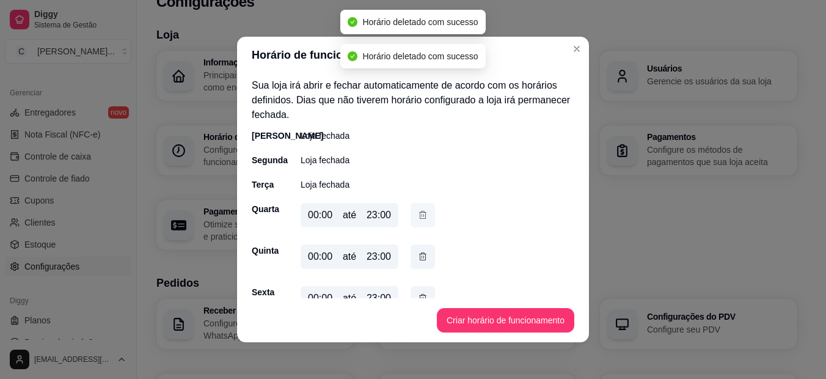
click at [418, 218] on icon "button" at bounding box center [423, 214] width 10 height 13
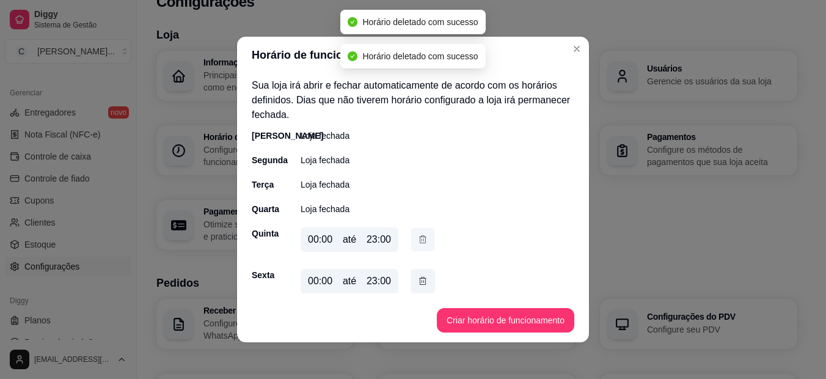
click at [419, 243] on icon "button" at bounding box center [423, 239] width 10 height 13
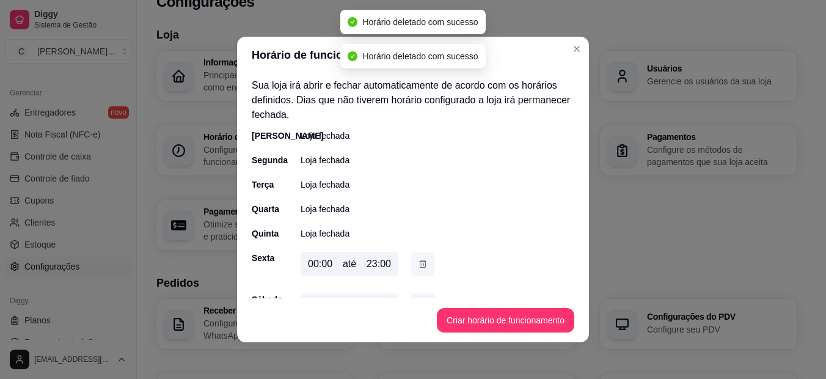
click at [420, 264] on icon "button" at bounding box center [423, 263] width 10 height 13
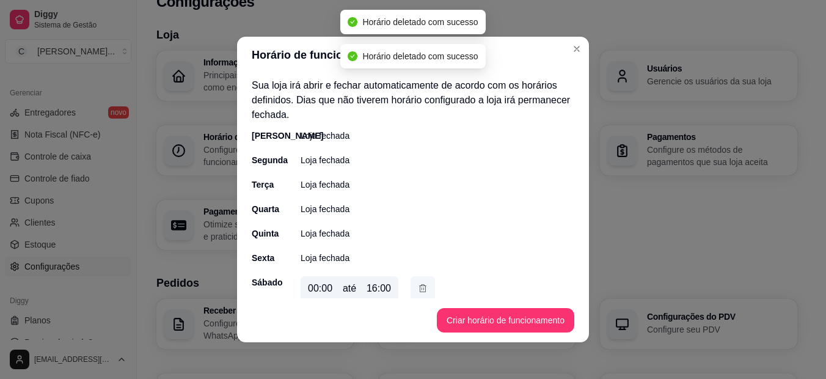
click at [420, 288] on icon "button" at bounding box center [423, 288] width 10 height 13
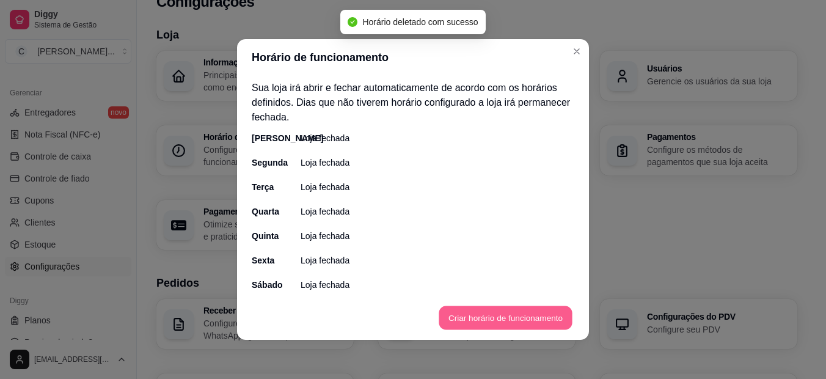
click at [493, 312] on button "Criar horário de funcionamento" at bounding box center [505, 318] width 133 height 24
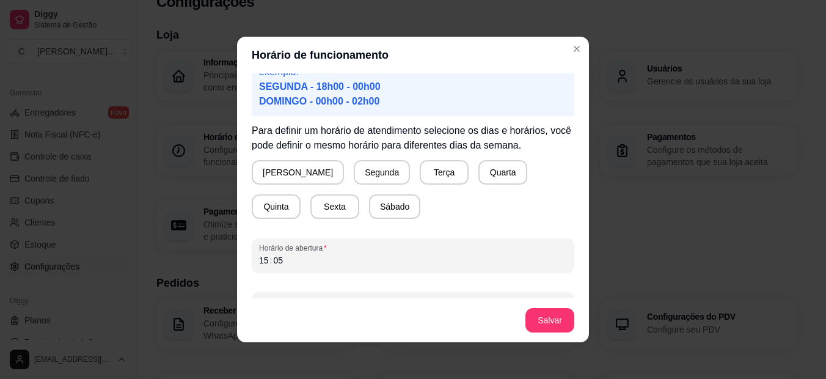
scroll to position [118, 0]
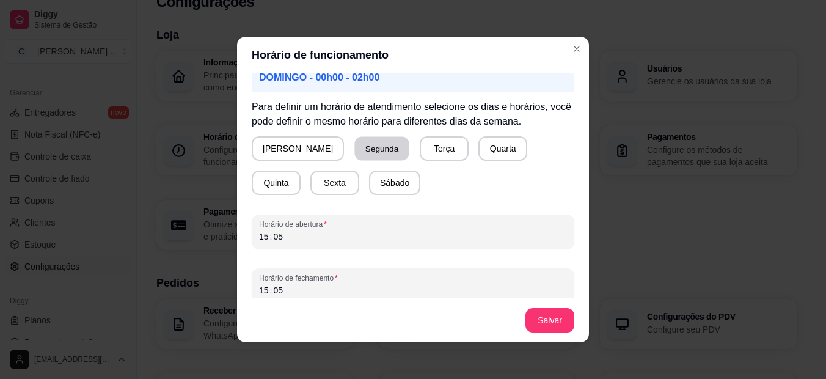
click at [355, 150] on button "Segunda" at bounding box center [382, 149] width 54 height 24
click at [417, 155] on button "Terça" at bounding box center [441, 148] width 49 height 24
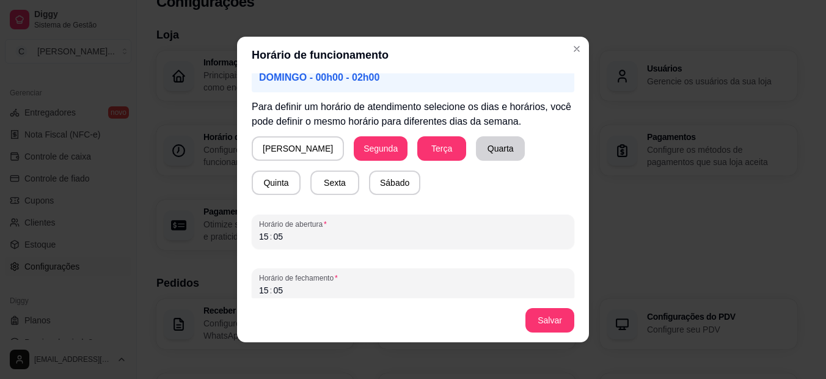
click at [476, 155] on button "Quarta" at bounding box center [500, 148] width 49 height 24
click at [301, 170] on button "Quinta" at bounding box center [276, 182] width 49 height 24
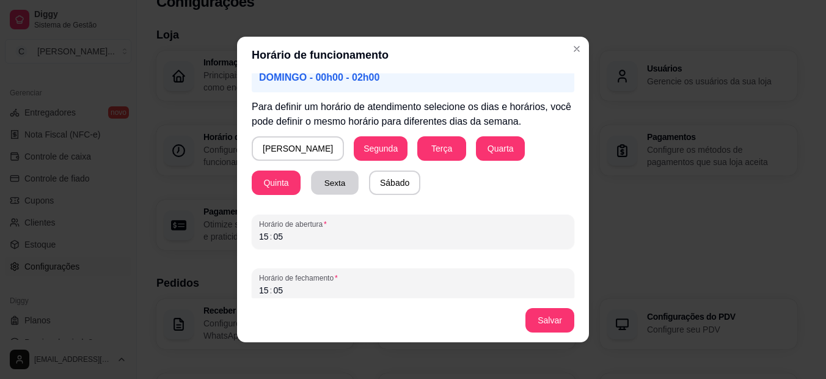
click at [311, 182] on button "Sexta" at bounding box center [335, 183] width 48 height 24
click at [369, 185] on button "Sábado" at bounding box center [394, 182] width 51 height 24
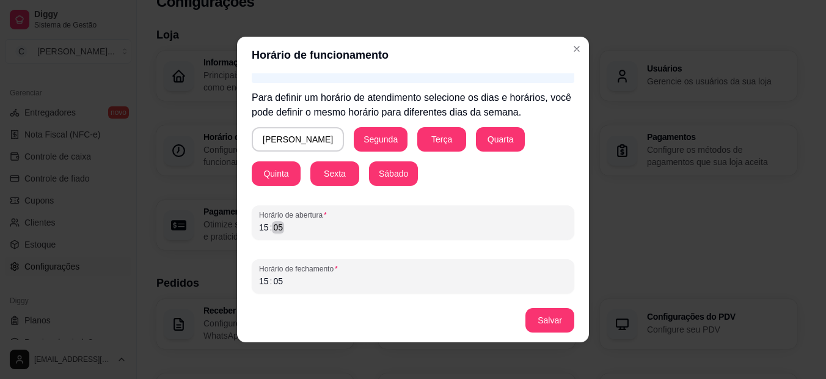
click at [340, 238] on div "Horário de abertura 15 : 05" at bounding box center [413, 222] width 323 height 34
click at [216, 226] on div "Horário de funcionamento Atenção! Caso seu horário de funcionamento se estenda …" at bounding box center [413, 189] width 826 height 379
click at [260, 227] on div "15" at bounding box center [264, 227] width 12 height 12
click at [302, 227] on div "06 : 00" at bounding box center [413, 227] width 308 height 15
click at [267, 225] on div "06 : 00" at bounding box center [413, 227] width 308 height 15
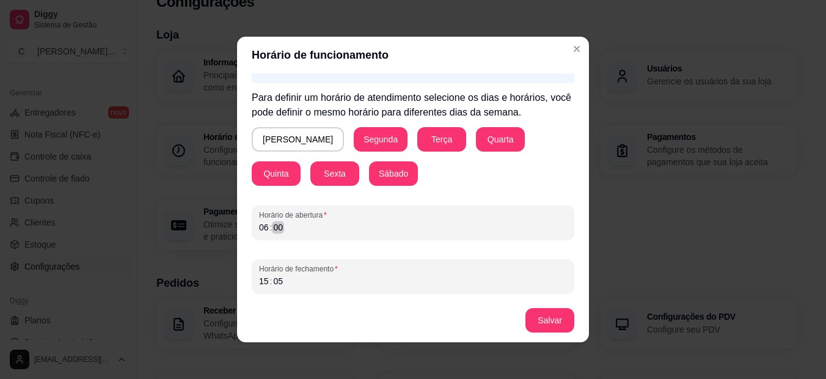
click at [277, 227] on div "00" at bounding box center [278, 227] width 12 height 12
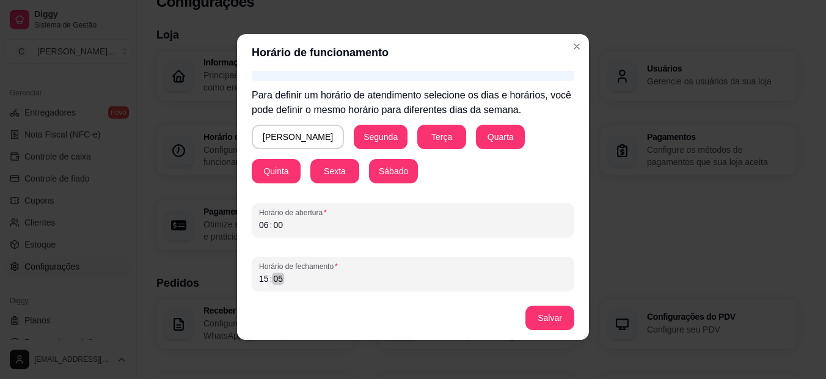
click at [304, 288] on div "Horário de fechamento 15 : 05" at bounding box center [413, 274] width 323 height 34
click at [269, 276] on div ":" at bounding box center [271, 279] width 5 height 12
click at [301, 280] on div "18 : 00" at bounding box center [413, 278] width 308 height 15
click at [269, 278] on div ":" at bounding box center [271, 279] width 5 height 12
click at [301, 274] on div "20 : 00" at bounding box center [413, 278] width 308 height 15
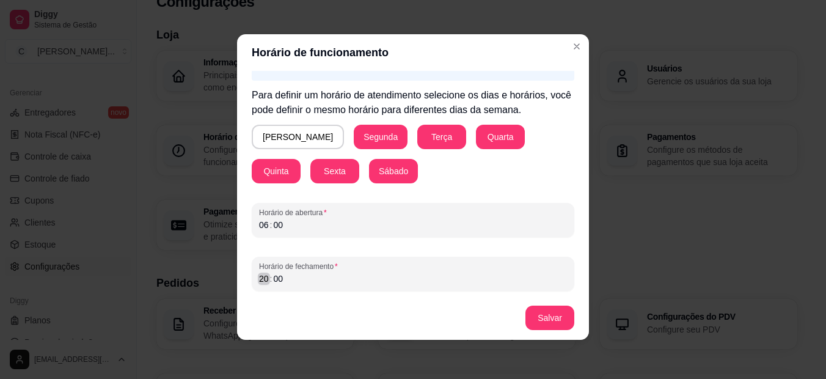
click at [269, 279] on div ":" at bounding box center [271, 279] width 5 height 12
click at [549, 312] on button "Salvar" at bounding box center [550, 318] width 49 height 24
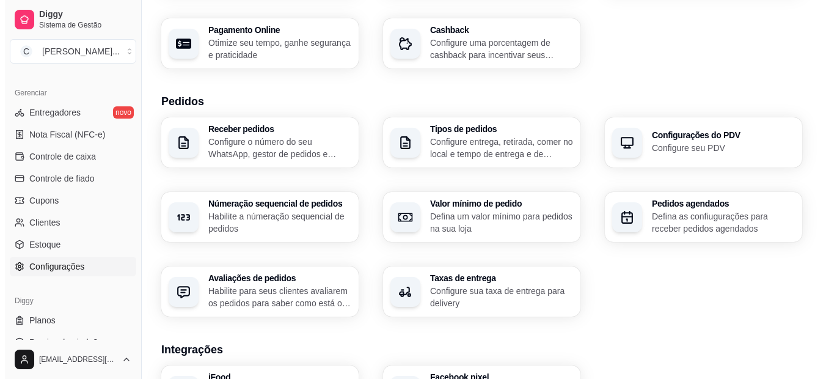
scroll to position [205, 0]
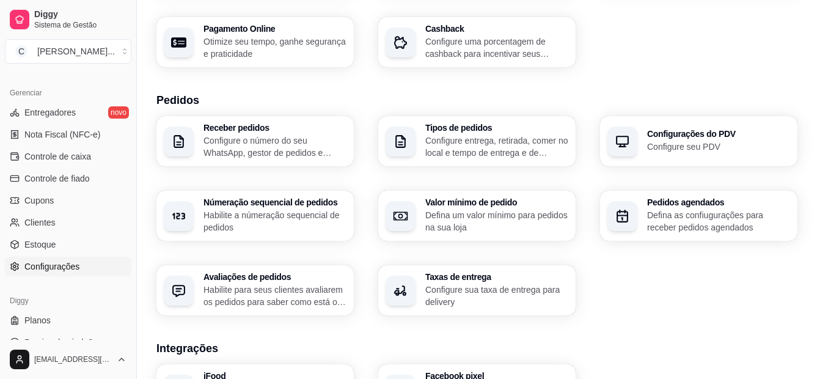
click at [306, 153] on p "Configure o número do seu WhatsApp, gestor de pedidos e outros" at bounding box center [274, 146] width 143 height 24
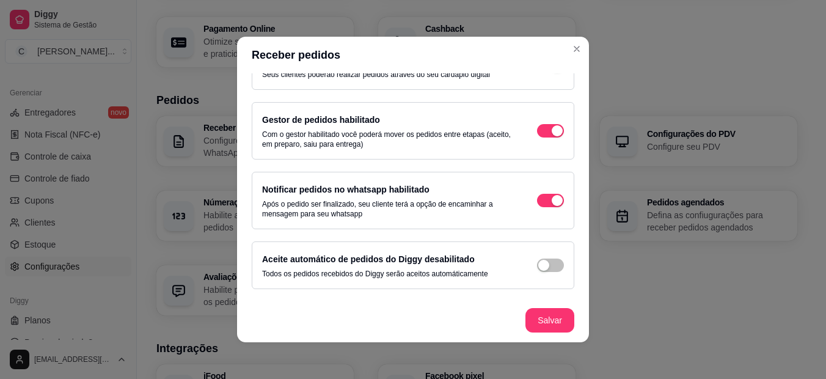
scroll to position [78, 0]
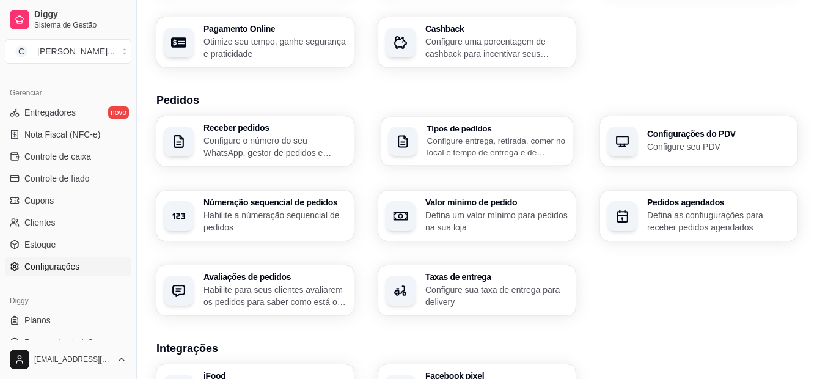
click at [466, 130] on h3 "Tipos de pedidos" at bounding box center [496, 128] width 139 height 9
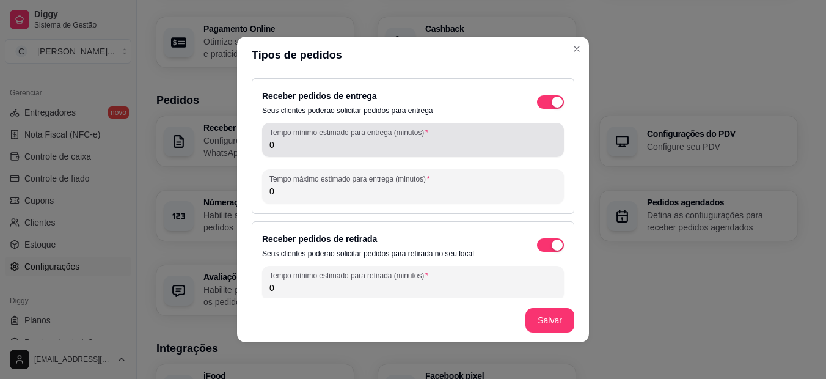
click at [332, 156] on div "Tempo mínimo estimado para entrega (minutos) 0" at bounding box center [413, 140] width 302 height 34
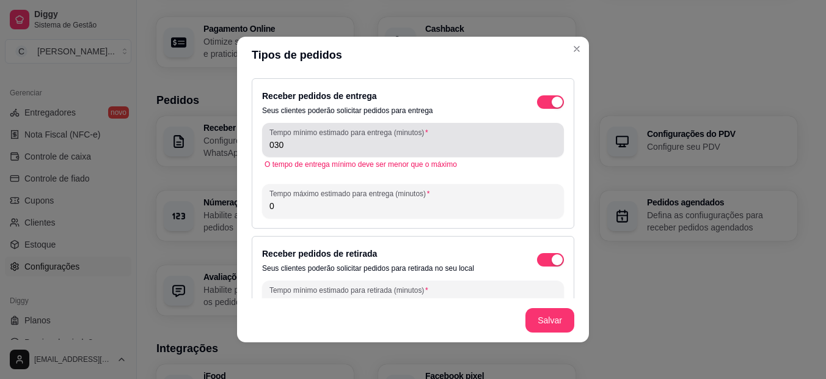
click at [263, 145] on div "Tempo mínimo estimado para entrega (minutos) 030" at bounding box center [413, 140] width 302 height 34
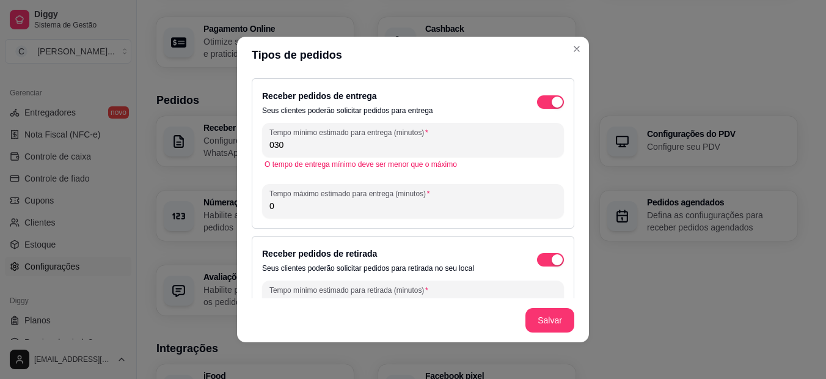
click at [272, 145] on input "030" at bounding box center [412, 145] width 287 height 12
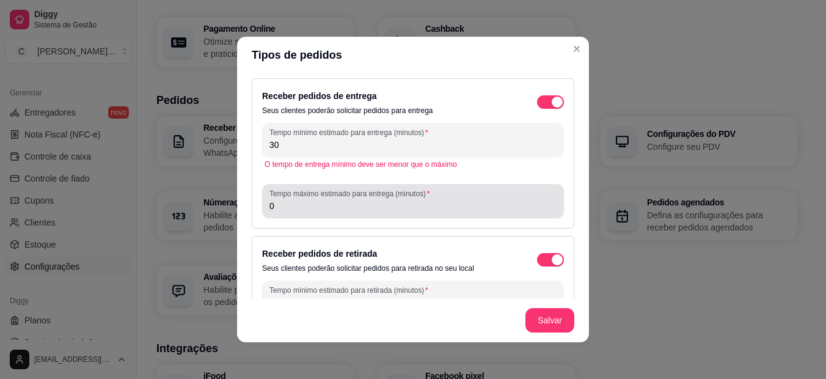
type input "30"
click at [318, 200] on div "0" at bounding box center [412, 201] width 287 height 24
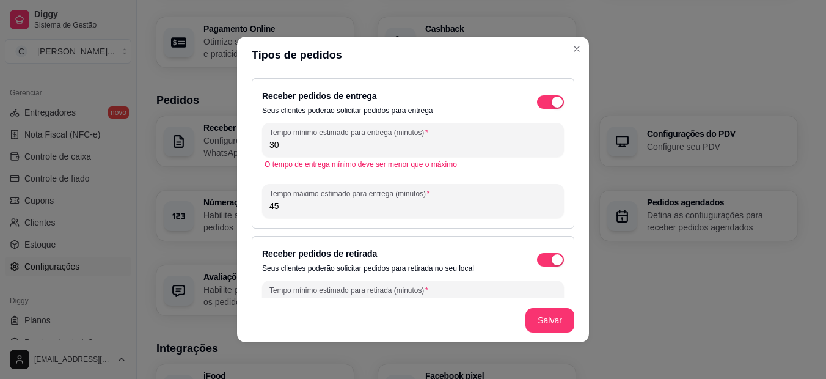
type input "45"
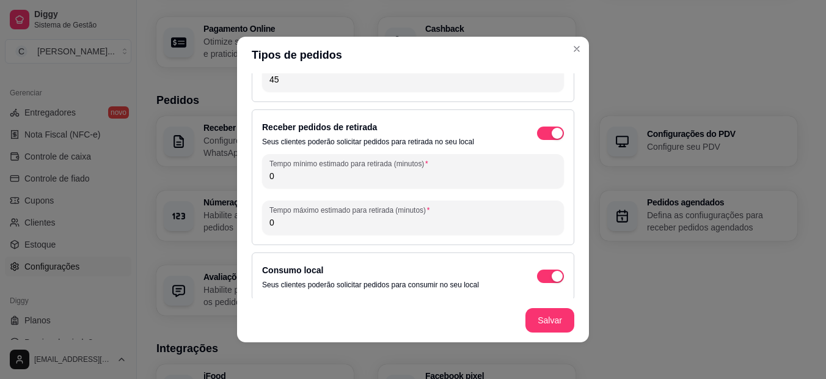
scroll to position [133, 0]
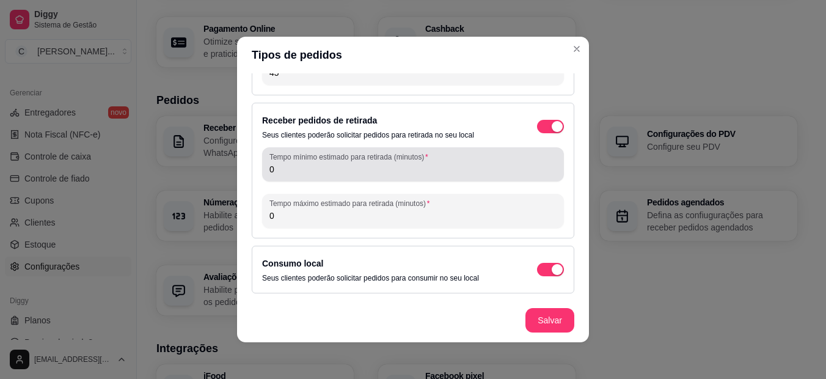
click at [365, 179] on div "Tempo mínimo estimado para retirada (minutos) 0" at bounding box center [413, 164] width 302 height 34
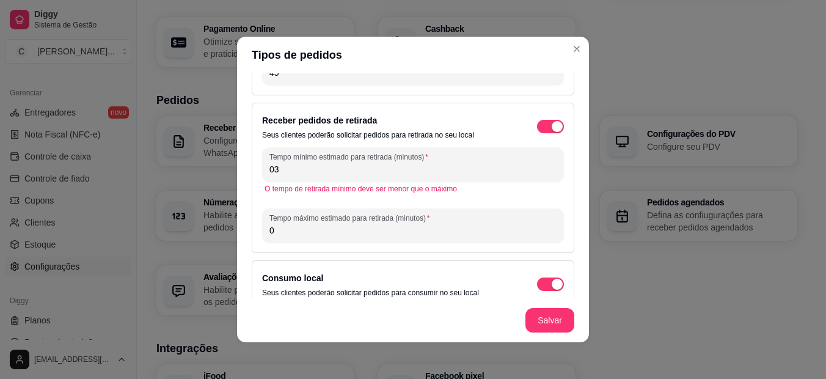
type input "0"
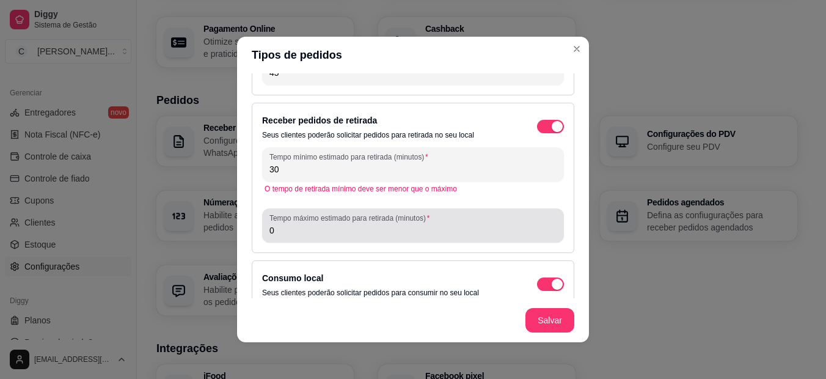
type input "30"
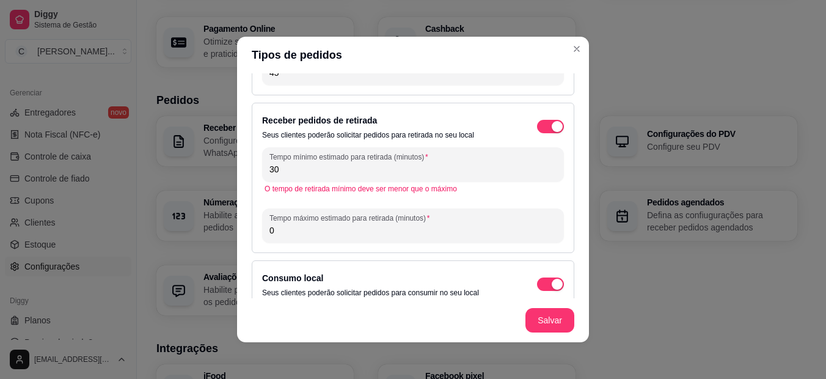
click at [315, 233] on input "0" at bounding box center [412, 230] width 287 height 12
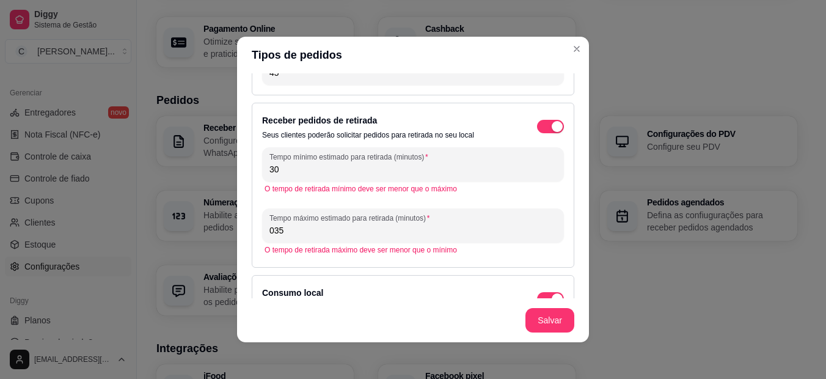
click at [271, 232] on input "035" at bounding box center [412, 230] width 287 height 12
click at [532, 243] on div "O tempo de retirada máximo deve ser menor que o mínimo" at bounding box center [413, 250] width 302 height 15
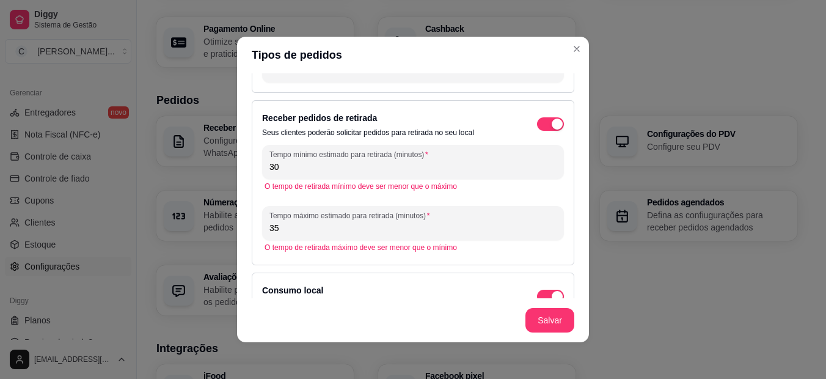
scroll to position [163, 0]
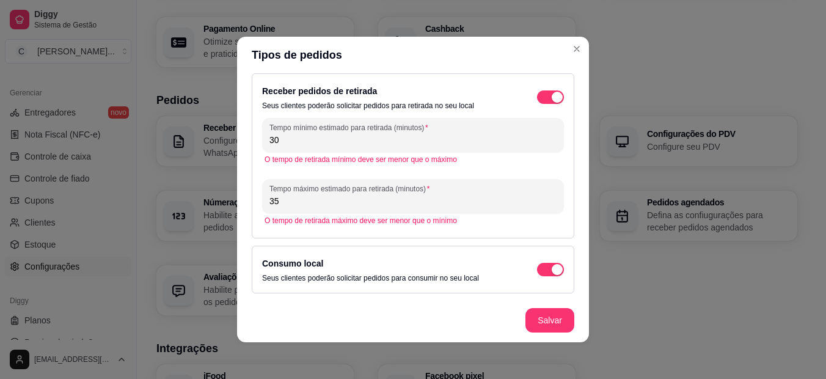
click at [465, 197] on input "35" at bounding box center [412, 201] width 287 height 12
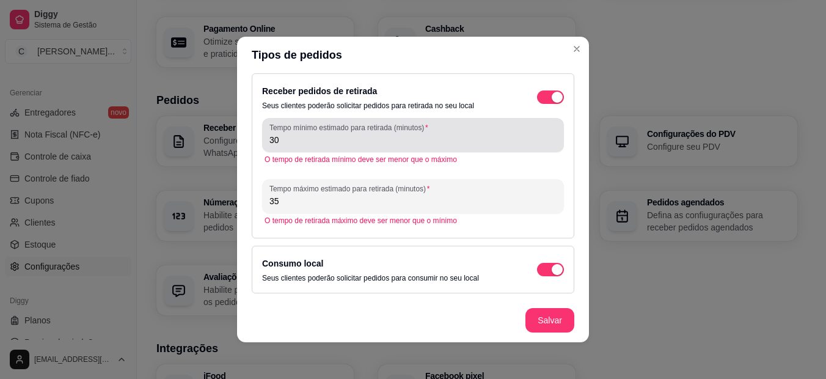
click at [439, 142] on input "30" at bounding box center [412, 140] width 287 height 12
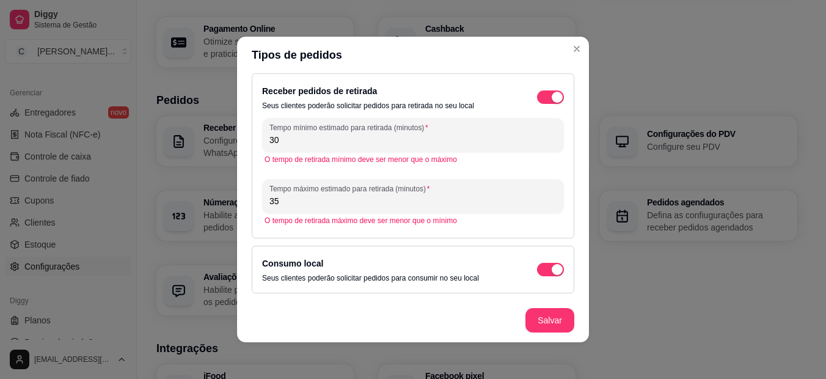
click at [478, 200] on input "35" at bounding box center [412, 201] width 287 height 12
click at [288, 197] on input "35" at bounding box center [412, 201] width 287 height 12
type input "3"
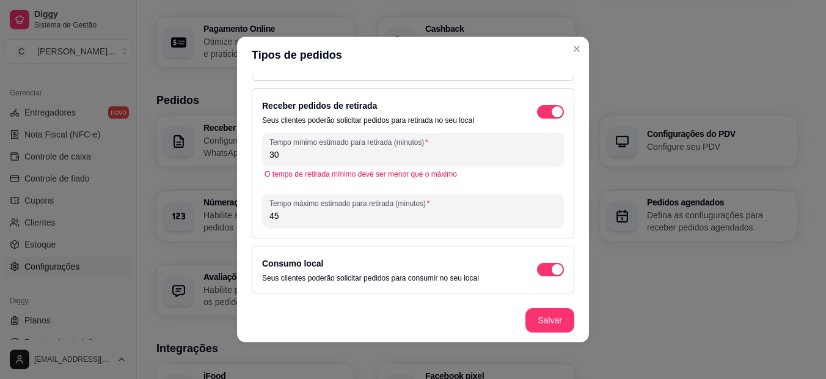
scroll to position [148, 0]
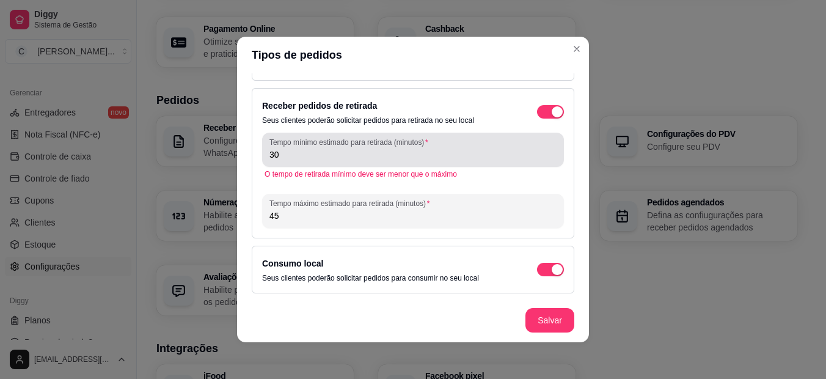
type input "45"
click at [284, 152] on input "30" at bounding box center [412, 154] width 287 height 12
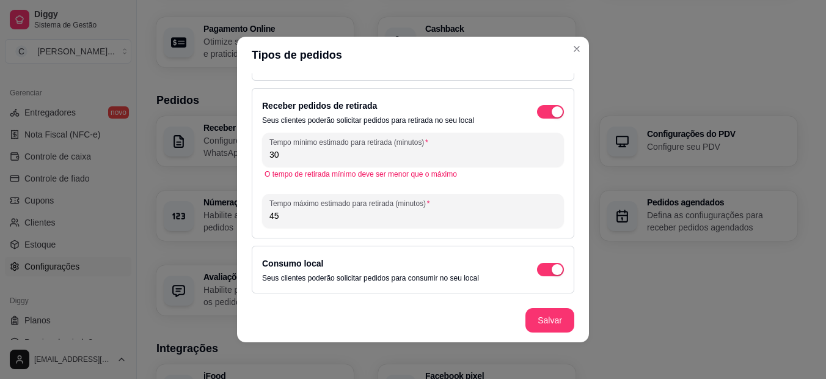
click at [401, 120] on p "Seus clientes poderão solicitar pedidos para retirada no seu local" at bounding box center [368, 120] width 212 height 10
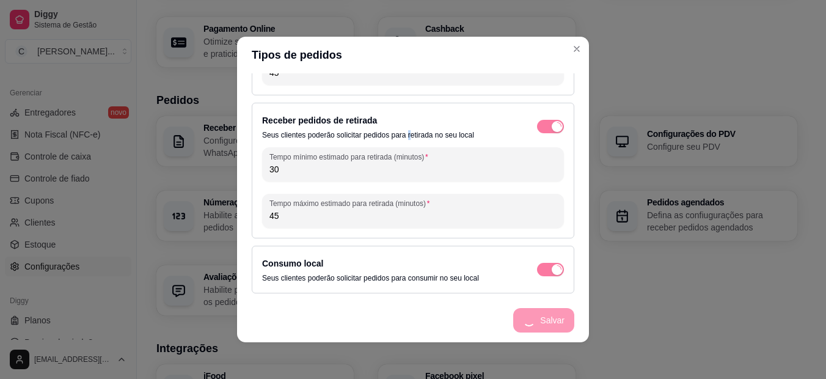
scroll to position [119, 0]
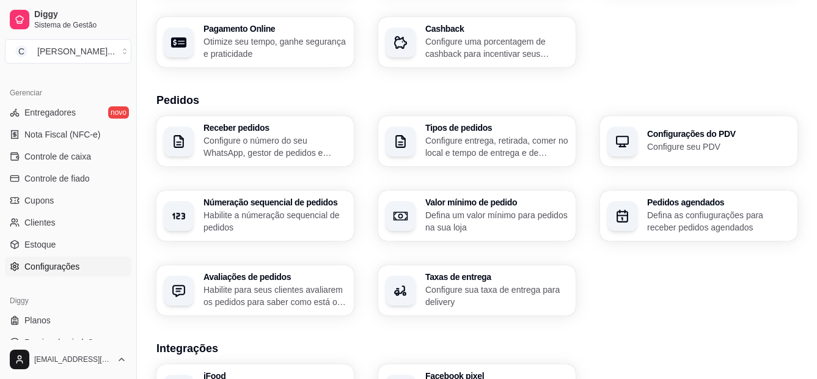
click at [676, 142] on p "Configure seu PDV" at bounding box center [718, 147] width 143 height 12
click at [232, 218] on p "Habilite a númeração sequencial de pedidos" at bounding box center [274, 221] width 139 height 24
click at [464, 214] on p "Defina um valor mínimo para pedidos na sua loja" at bounding box center [496, 221] width 143 height 24
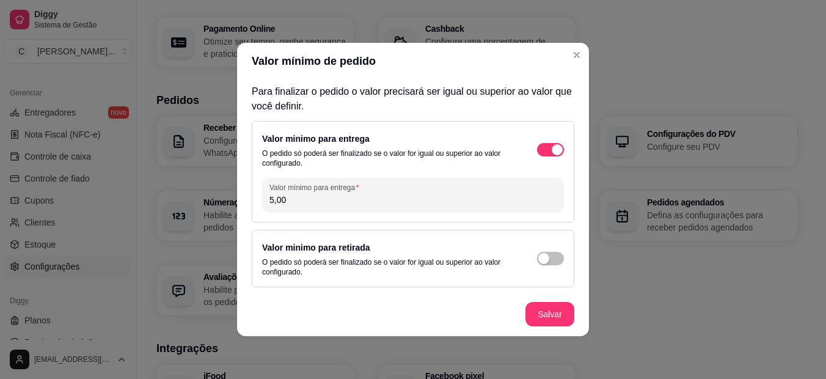
click at [294, 196] on input "5,00" at bounding box center [412, 200] width 287 height 12
type input "10,00"
click at [552, 260] on span "button" at bounding box center [550, 258] width 27 height 13
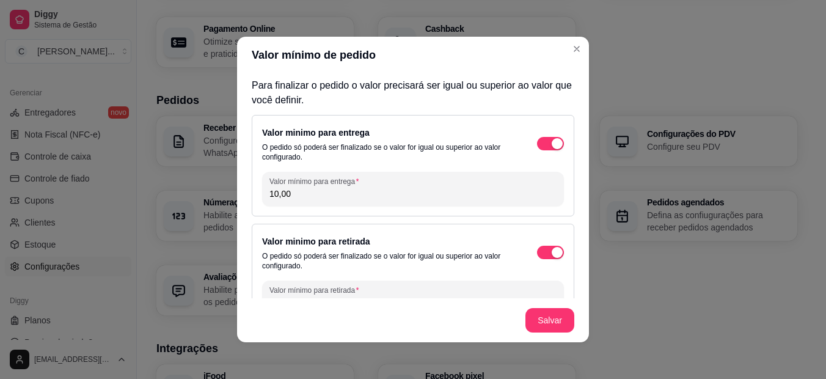
scroll to position [32, 0]
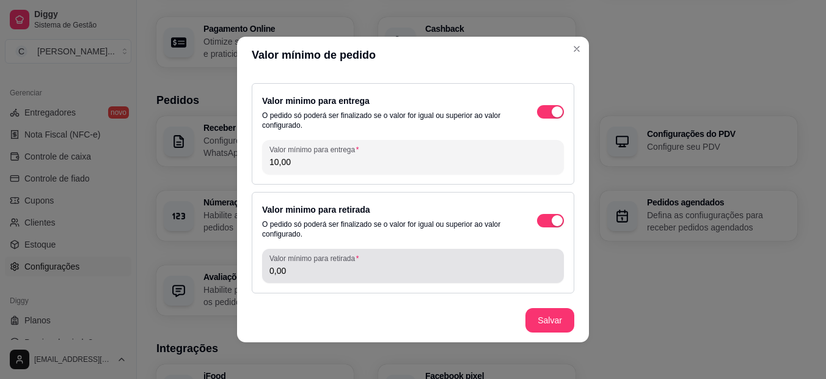
click at [400, 281] on div "Valor mínimo para retirada 0,00" at bounding box center [413, 266] width 302 height 34
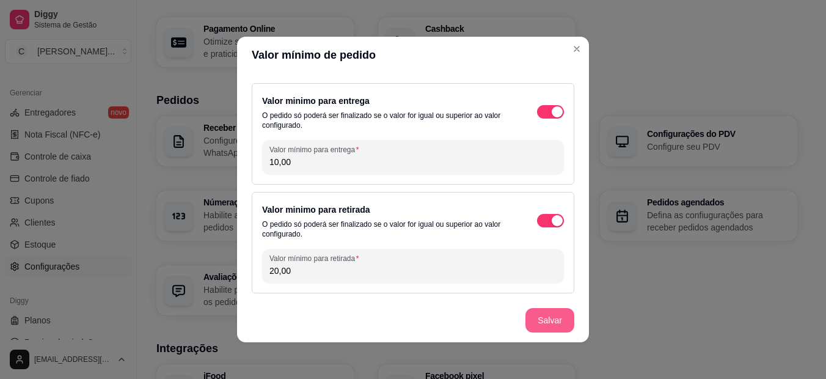
type input "20,00"
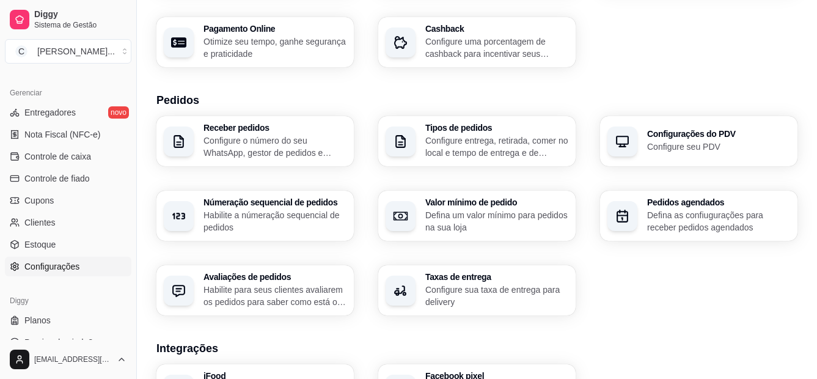
click at [540, 208] on div "Valor mínimo de pedido Defina um valor mínimo para pedidos na sua loja" at bounding box center [496, 215] width 143 height 35
click at [667, 207] on h3 "Pedidos agendados" at bounding box center [718, 203] width 139 height 9
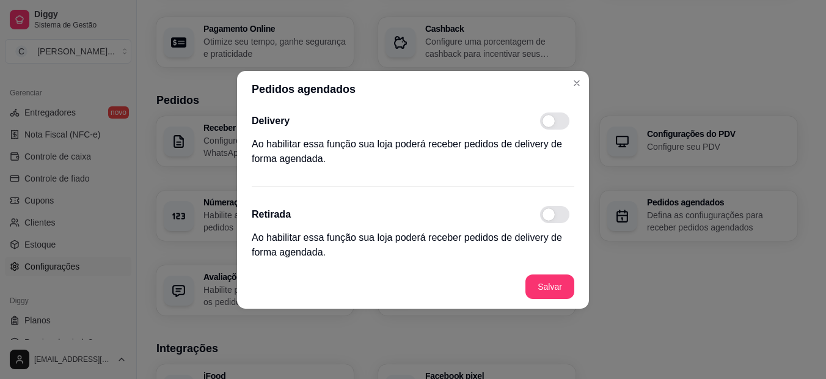
click at [559, 125] on span at bounding box center [554, 120] width 29 height 17
click at [548, 125] on input "checkbox" at bounding box center [544, 127] width 8 height 8
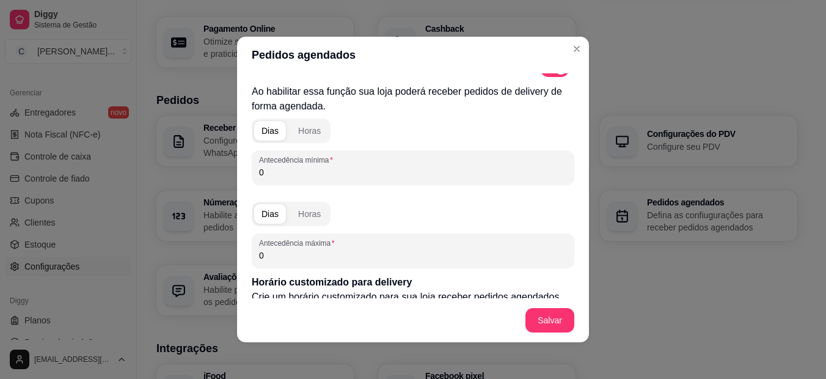
scroll to position [14, 0]
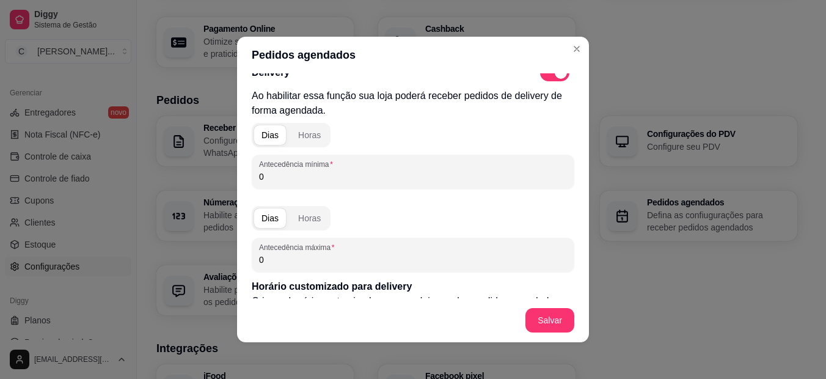
click at [540, 74] on span at bounding box center [554, 72] width 29 height 17
click at [540, 75] on input "checkbox" at bounding box center [544, 79] width 8 height 8
checkbox input "false"
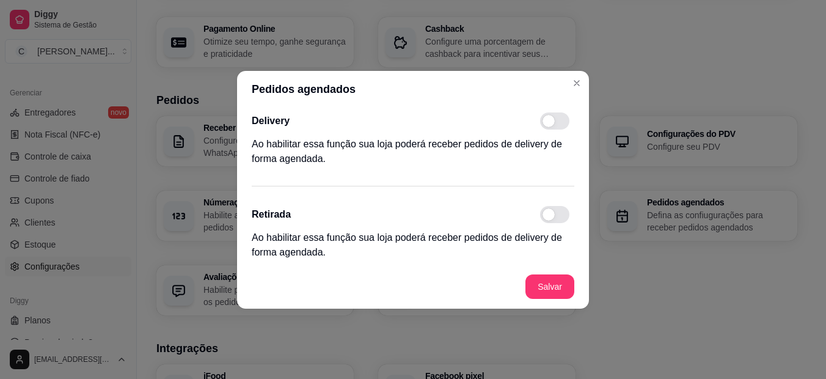
scroll to position [0, 0]
click at [552, 214] on span at bounding box center [550, 214] width 15 height 12
click at [548, 216] on input "checkbox" at bounding box center [544, 220] width 8 height 8
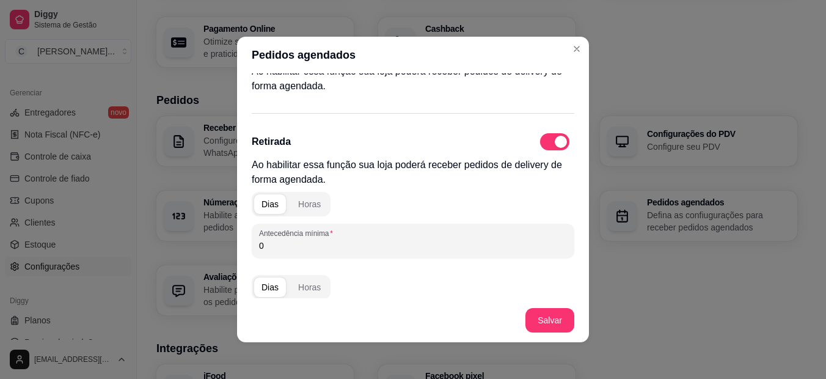
scroll to position [36, 0]
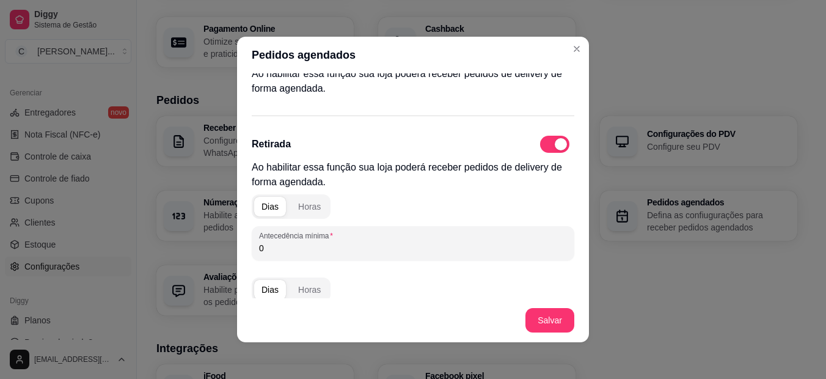
click at [552, 141] on span at bounding box center [554, 144] width 29 height 17
click at [548, 147] on input "checkbox" at bounding box center [544, 151] width 8 height 8
checkbox input "false"
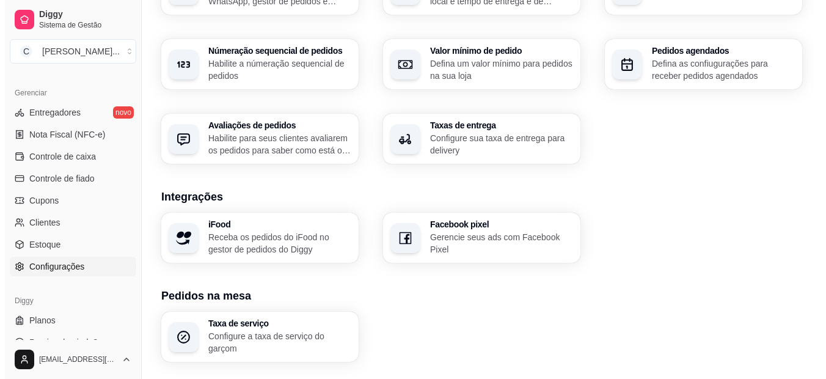
scroll to position [360, 0]
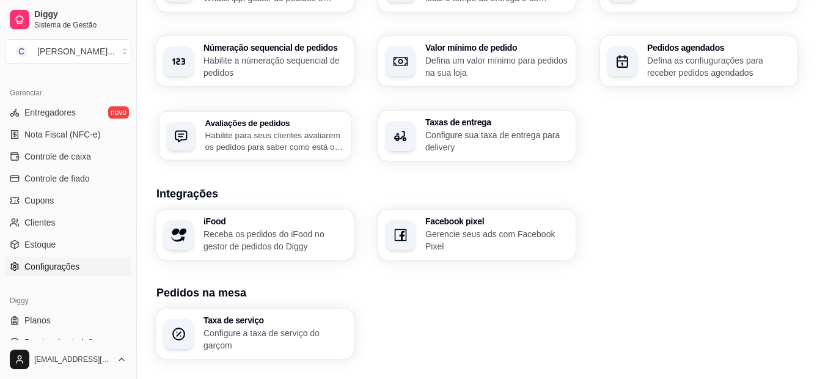
click at [276, 131] on p "Habilite para seus clientes avaliarem os pedidos para saber como está o feedbac…" at bounding box center [274, 141] width 139 height 24
click at [454, 129] on p "Configure sua taxa de entrega para delivery" at bounding box center [496, 141] width 139 height 24
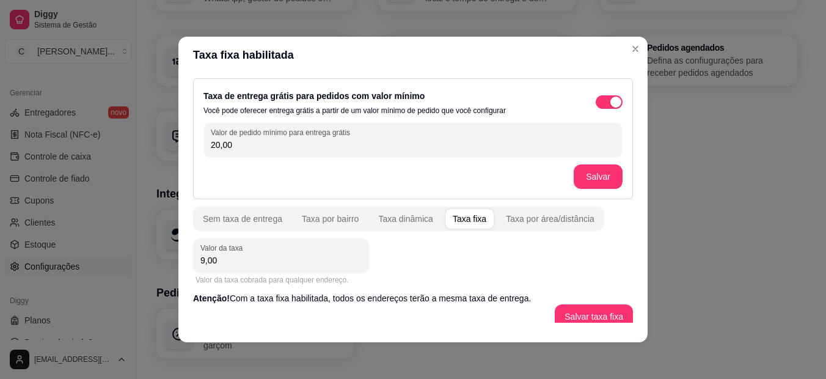
click at [216, 147] on input "20,00" at bounding box center [413, 145] width 405 height 12
type input "25,00"
click at [577, 179] on button "Salvar" at bounding box center [598, 176] width 49 height 24
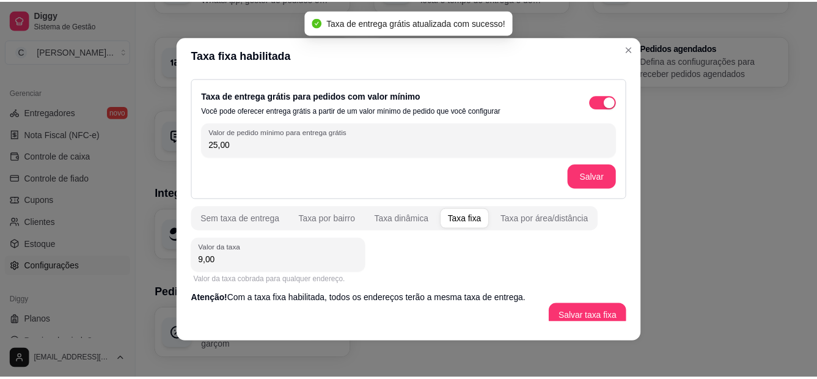
scroll to position [11, 0]
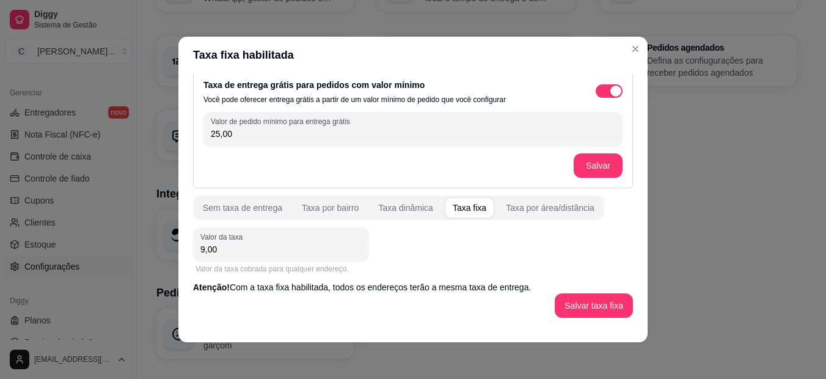
click at [269, 255] on input "9,00" at bounding box center [280, 249] width 161 height 12
click at [597, 304] on button "Salvar taxa fixa" at bounding box center [594, 305] width 78 height 24
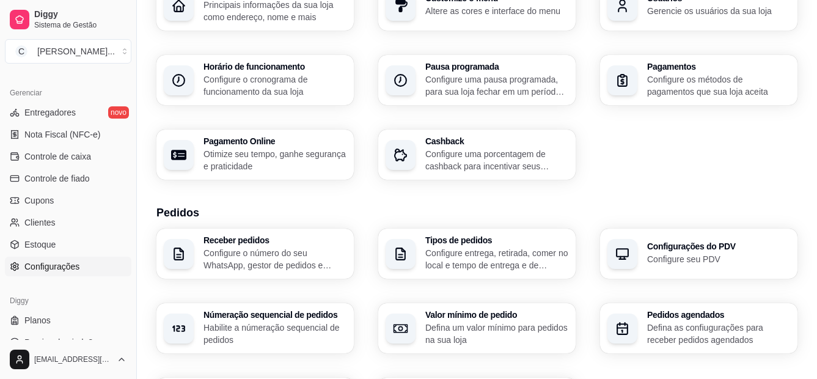
scroll to position [0, 0]
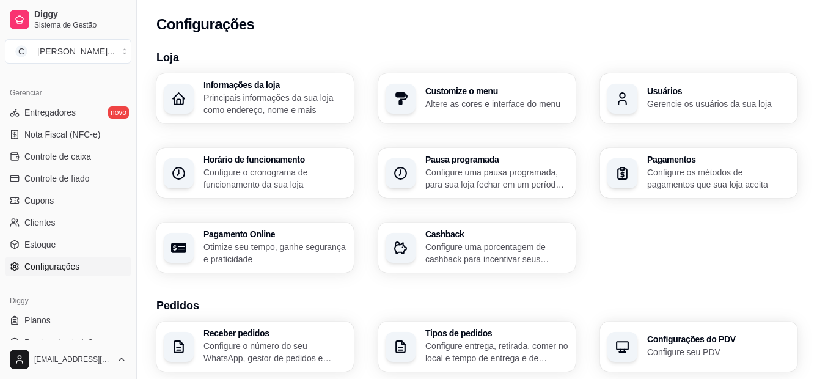
drag, startPoint x: 132, startPoint y: 247, endPoint x: 132, endPoint y: 119, distance: 128.9
click at [132, 119] on button "Toggle Sidebar" at bounding box center [136, 189] width 10 height 379
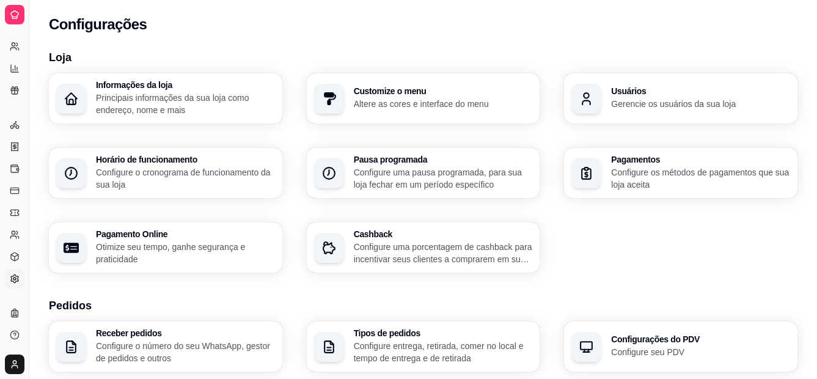
scroll to position [254, 0]
click at [28, 24] on button "Toggle Sidebar" at bounding box center [29, 189] width 10 height 379
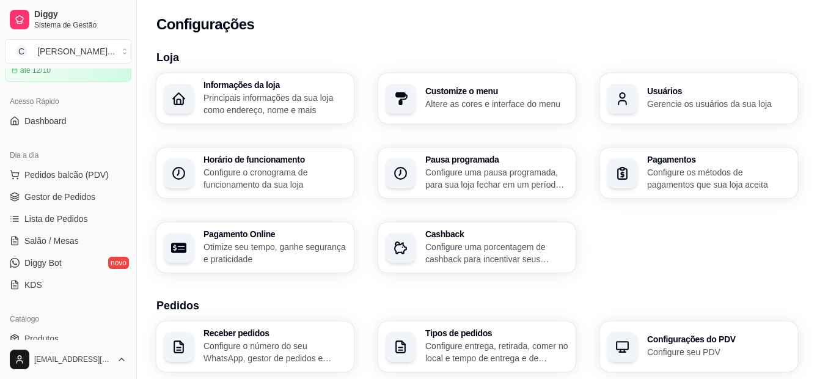
scroll to position [0, 0]
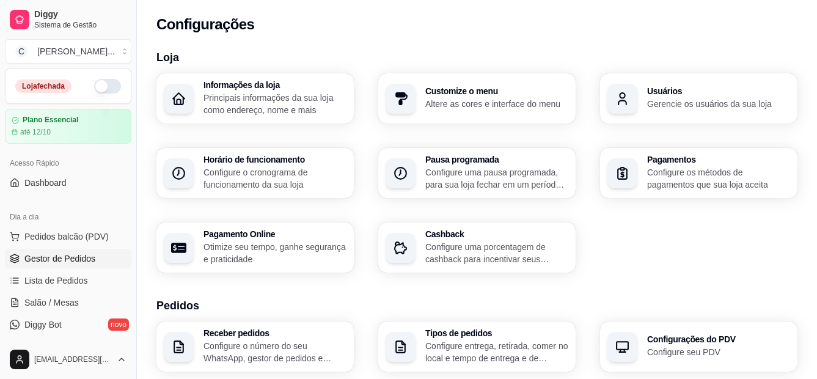
click at [83, 255] on span "Gestor de Pedidos" at bounding box center [59, 258] width 71 height 12
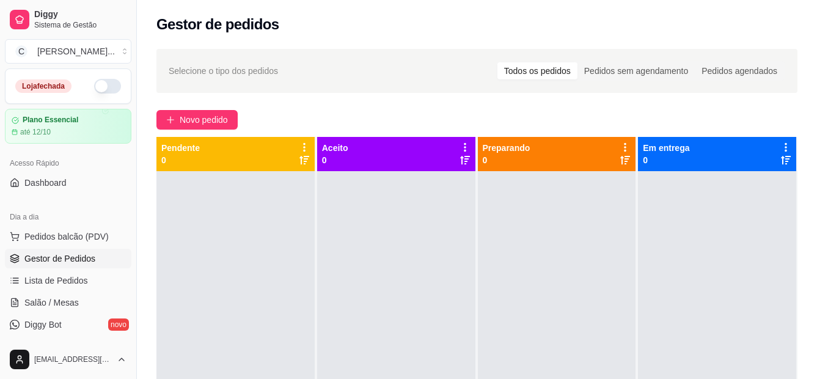
click at [407, 100] on div "Selecione o tipo dos pedidos Todos os pedidos Pedidos sem agendamento Pedidos a…" at bounding box center [477, 286] width 680 height 489
click at [189, 121] on span "Novo pedido" at bounding box center [204, 119] width 48 height 13
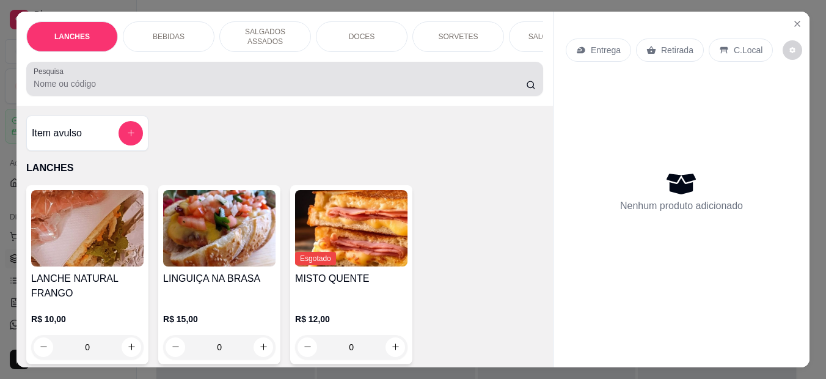
click at [128, 78] on input "Pesquisa" at bounding box center [280, 84] width 493 height 12
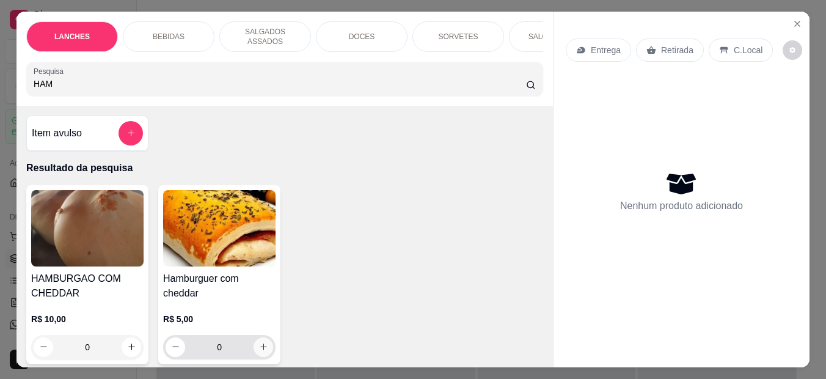
type input "HAM"
click at [260, 342] on icon "increase-product-quantity" at bounding box center [263, 346] width 9 height 9
type input "1"
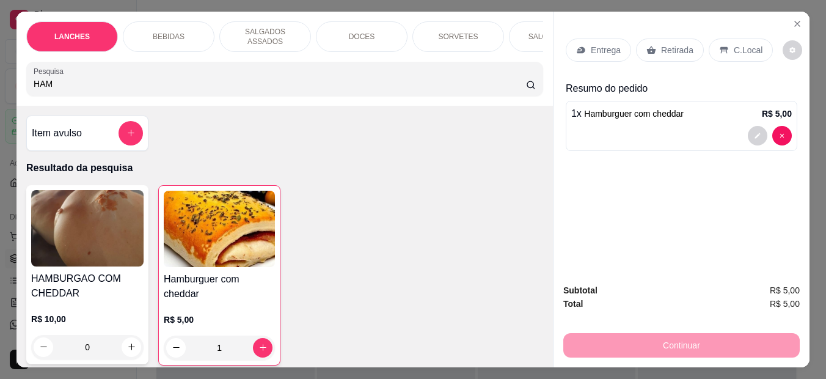
drag, startPoint x: 59, startPoint y: 76, endPoint x: -2, endPoint y: 73, distance: 61.8
click at [0, 73] on html "Diggy Sistema de Gestão C Cantina Giuli ... Loja fechada Plano Essencial até 12…" at bounding box center [413, 189] width 826 height 379
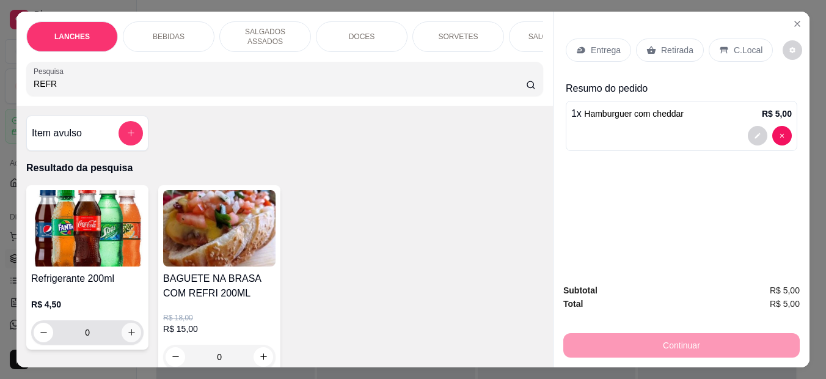
type input "REFR"
click at [122, 331] on button "increase-product-quantity" at bounding box center [132, 333] width 20 height 20
type input "1"
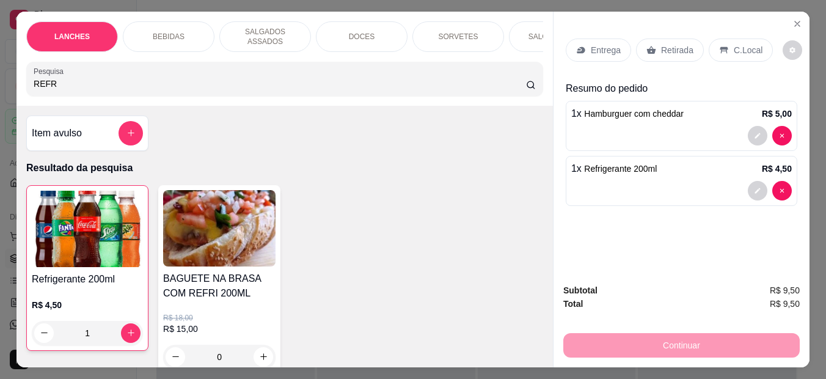
click at [735, 44] on p "C.Local" at bounding box center [748, 50] width 29 height 12
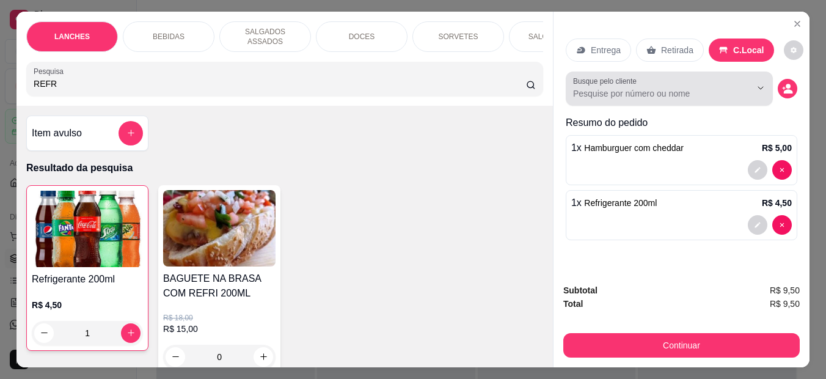
click at [647, 87] on input "Busque pelo cliente" at bounding box center [652, 93] width 158 height 12
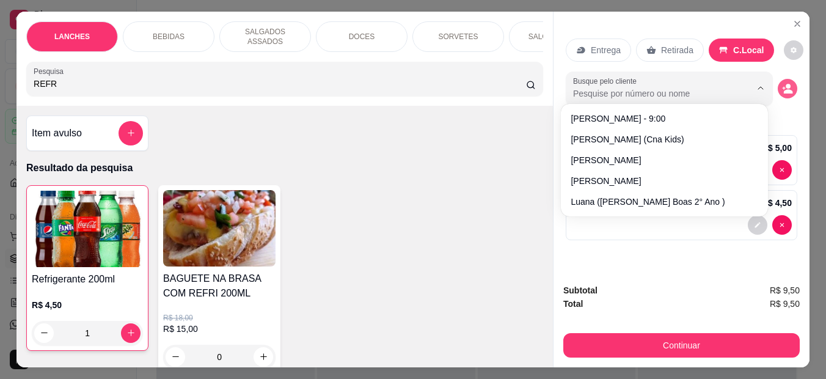
click at [783, 86] on icon "decrease-product-quantity" at bounding box center [784, 87] width 3 height 3
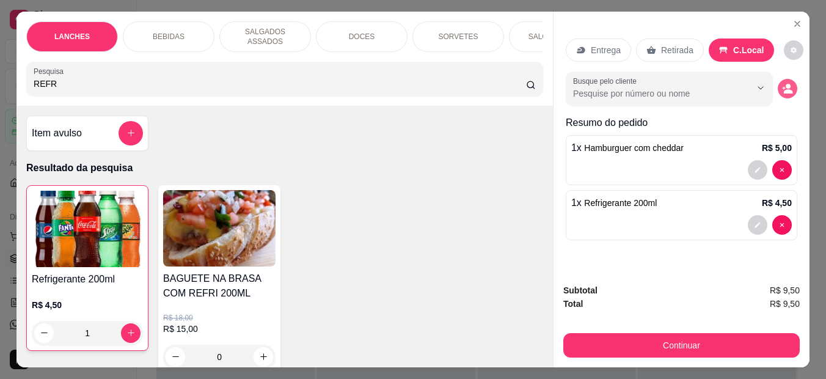
click at [784, 89] on icon "decrease-product-quantity" at bounding box center [788, 91] width 9 height 4
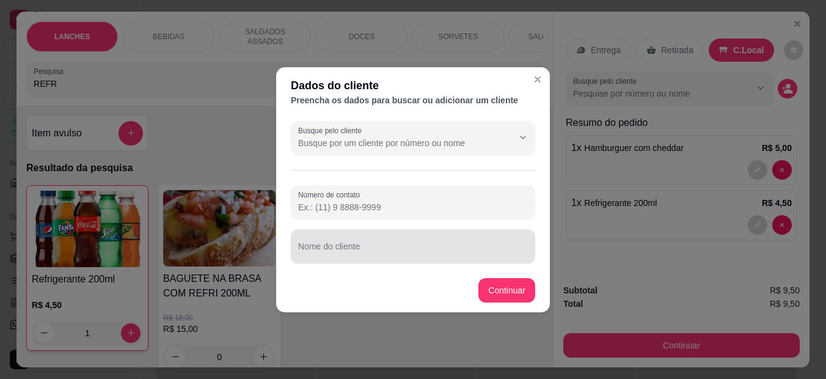
click at [409, 254] on input "Nome do cliente" at bounding box center [413, 251] width 230 height 12
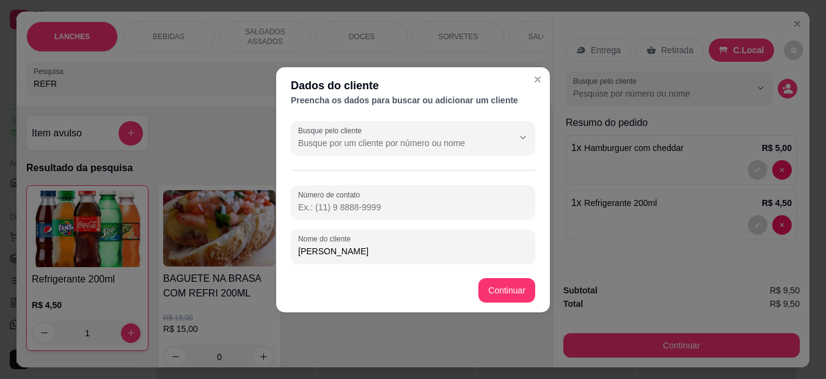
type input "[PERSON_NAME]"
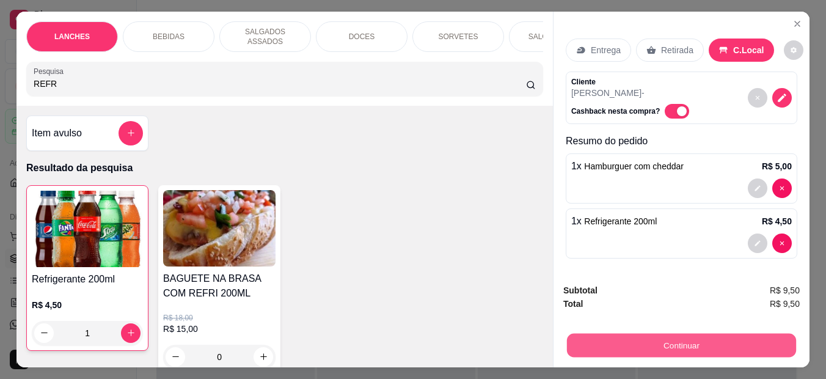
click at [656, 337] on button "Continuar" at bounding box center [681, 346] width 229 height 24
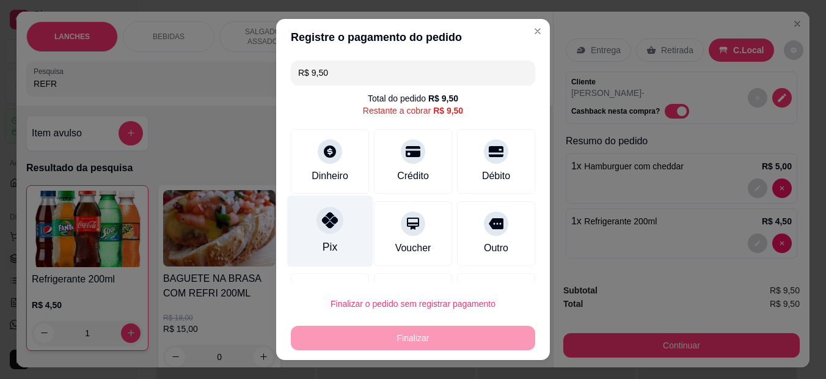
drag, startPoint x: 309, startPoint y: 232, endPoint x: 308, endPoint y: 238, distance: 6.2
click at [309, 233] on div "Pix" at bounding box center [330, 231] width 86 height 71
type input "R$ 0,00"
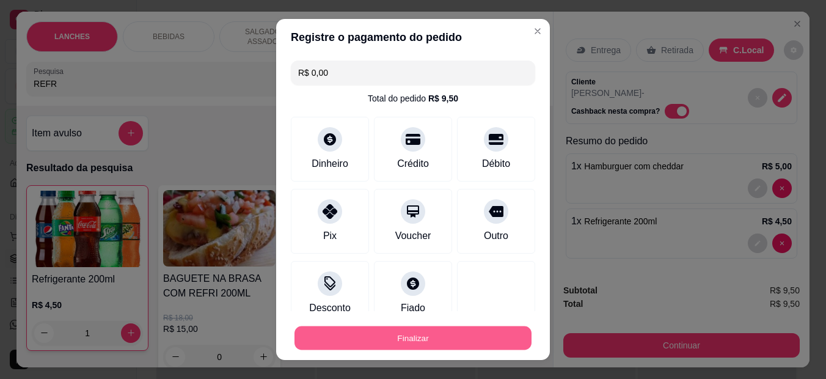
click at [372, 341] on button "Finalizar" at bounding box center [413, 338] width 237 height 24
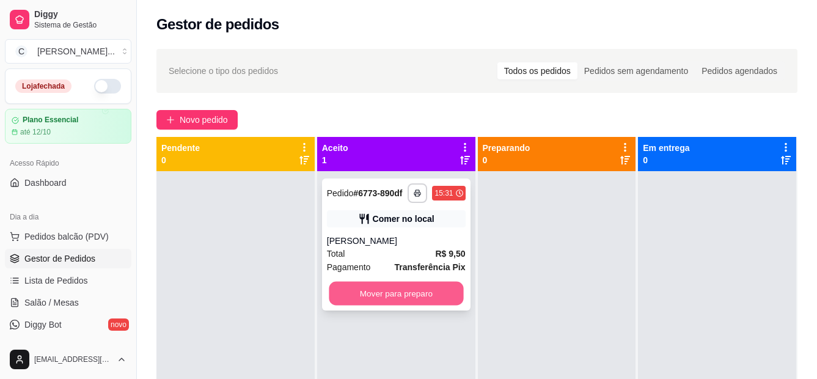
click at [403, 290] on button "Mover para preparo" at bounding box center [396, 294] width 134 height 24
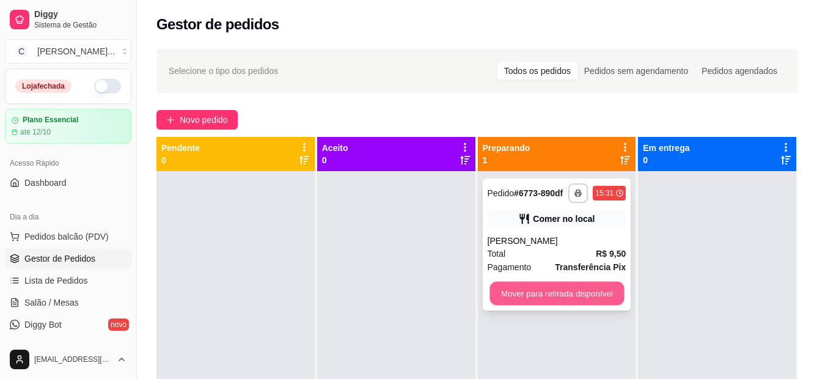
click at [497, 289] on button "Mover para retirada disponível" at bounding box center [556, 294] width 134 height 24
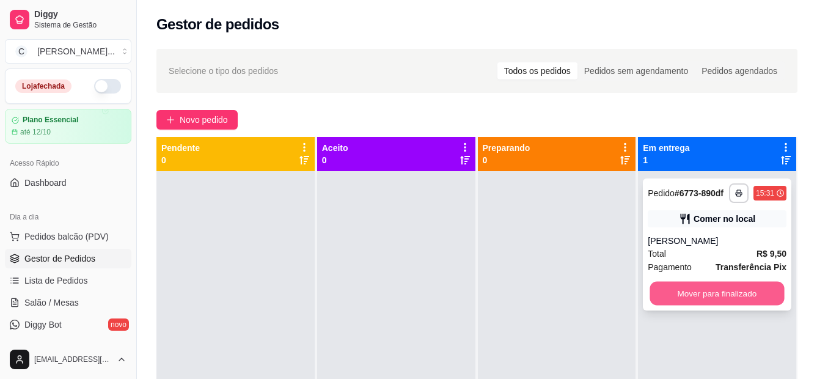
click at [664, 298] on button "Mover para finalizado" at bounding box center [717, 294] width 134 height 24
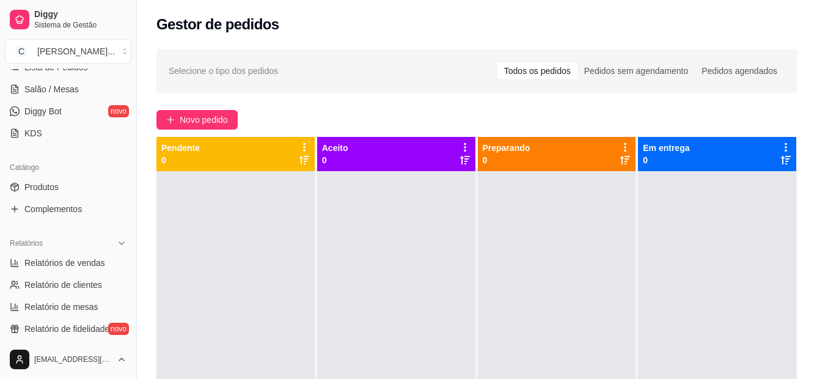
scroll to position [205, 0]
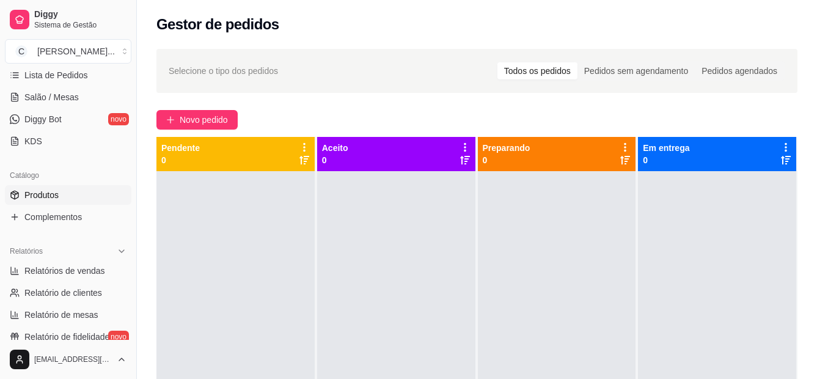
click at [40, 201] on link "Produtos" at bounding box center [68, 195] width 126 height 20
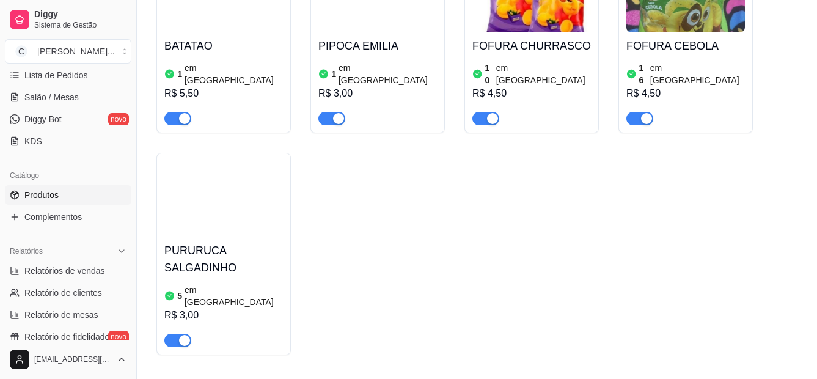
scroll to position [5268, 0]
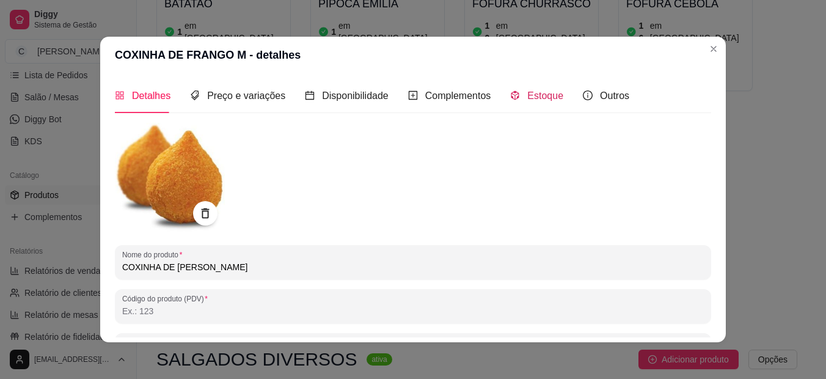
click at [527, 92] on span "Estoque" at bounding box center [545, 95] width 36 height 10
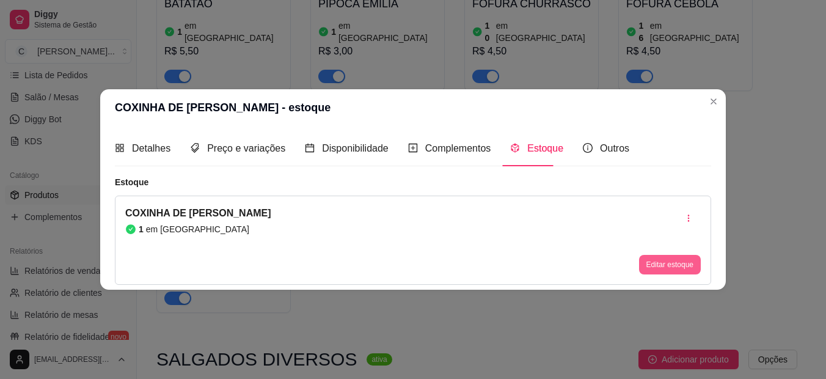
click at [668, 266] on button "Editar estoque" at bounding box center [670, 265] width 62 height 20
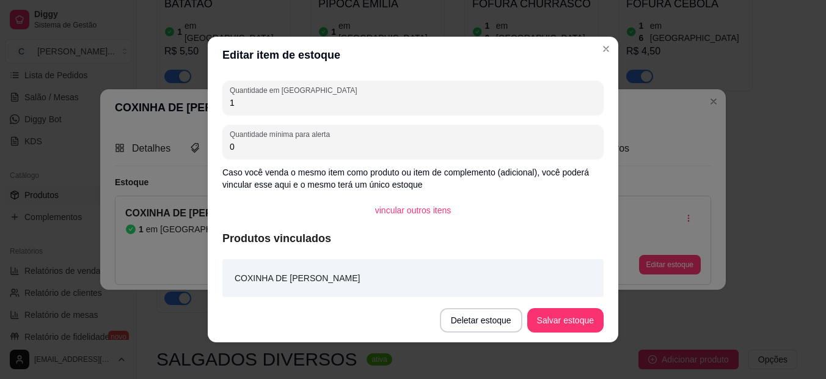
drag, startPoint x: 263, startPoint y: 103, endPoint x: 167, endPoint y: 104, distance: 95.9
click at [167, 104] on div "Editar item de estoque Quantidade em estoque 1 Quantidade mínima para alerta 0 …" at bounding box center [413, 189] width 826 height 379
type input "5"
click at [563, 321] on button "Salvar estoque" at bounding box center [565, 320] width 76 height 24
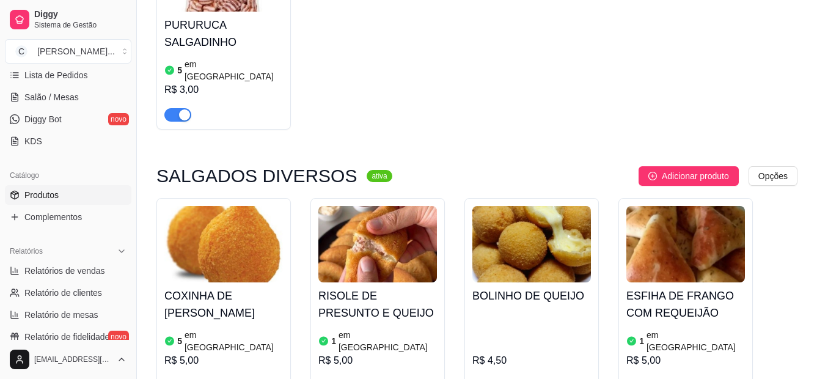
scroll to position [5536, 0]
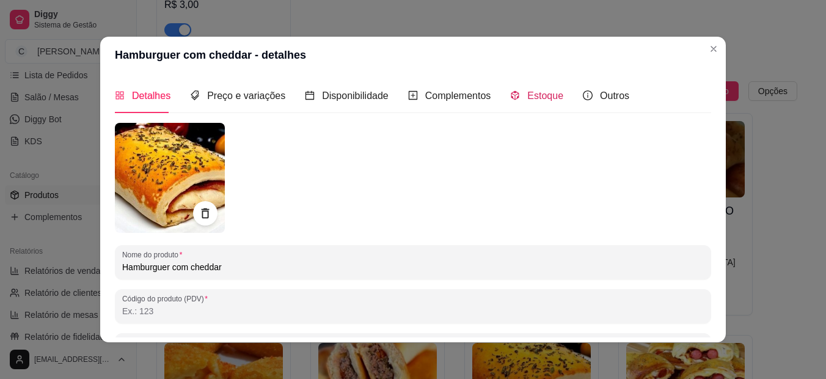
click at [527, 92] on span "Estoque" at bounding box center [545, 95] width 36 height 10
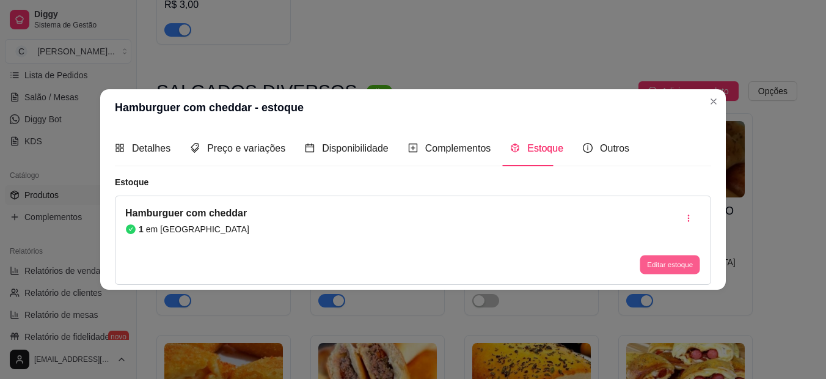
click at [664, 262] on button "Editar estoque" at bounding box center [670, 264] width 60 height 19
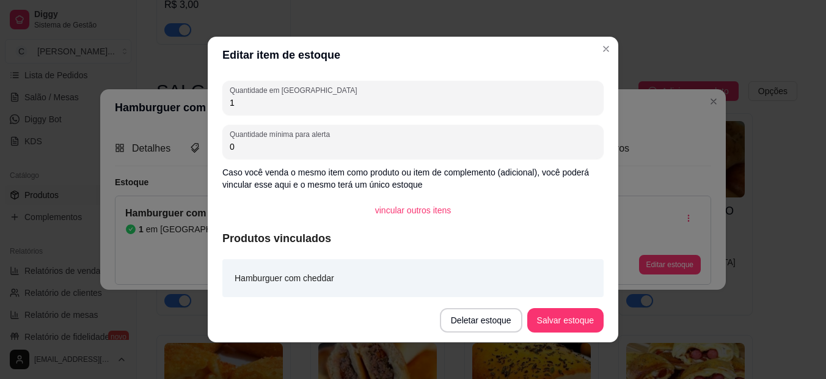
drag, startPoint x: 309, startPoint y: 104, endPoint x: 211, endPoint y: 106, distance: 97.8
click at [211, 106] on div "Quantidade em estoque 1 Quantidade mínima para alerta 0 Caso você venda o mesmo…" at bounding box center [413, 185] width 411 height 225
type input "9"
type input "5"
click at [548, 324] on button "Salvar estoque" at bounding box center [565, 320] width 76 height 24
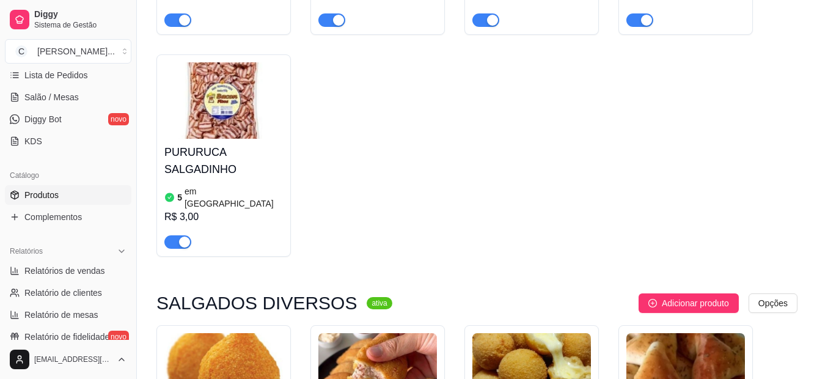
scroll to position [5310, 0]
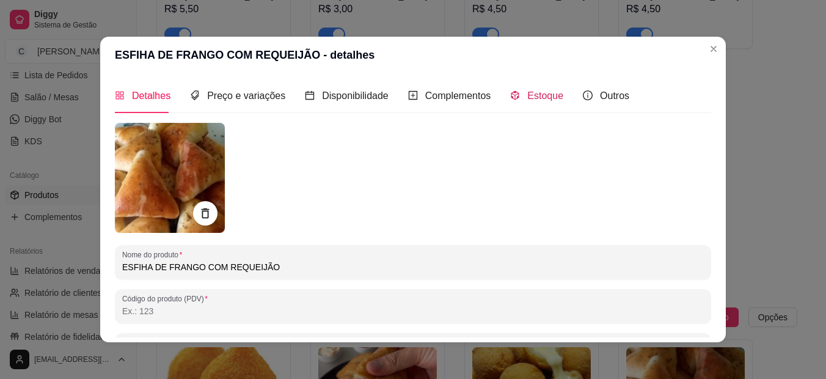
click at [531, 99] on span "Estoque" at bounding box center [545, 95] width 36 height 10
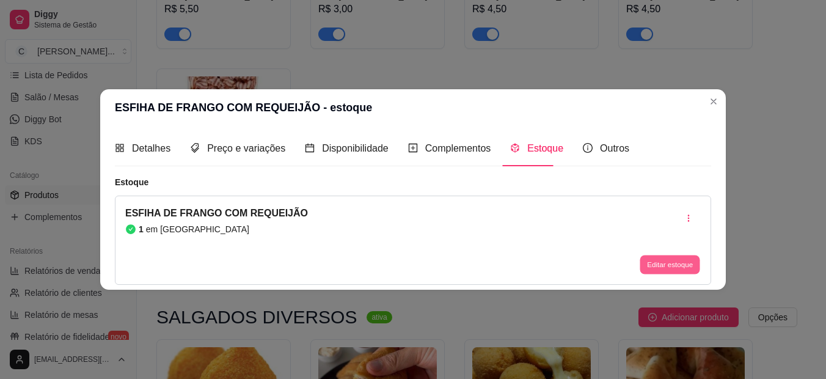
click at [661, 260] on button "Editar estoque" at bounding box center [670, 264] width 60 height 19
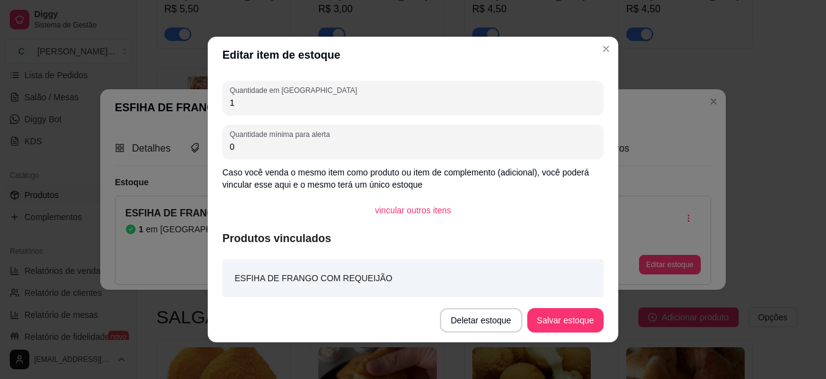
drag, startPoint x: 313, startPoint y: 104, endPoint x: 194, endPoint y: 103, distance: 119.2
click at [194, 103] on div "Editar item de estoque Quantidade em estoque 1 Quantidade mínima para alerta 0 …" at bounding box center [413, 189] width 826 height 379
type input "3"
click at [558, 315] on button "Salvar estoque" at bounding box center [565, 320] width 76 height 24
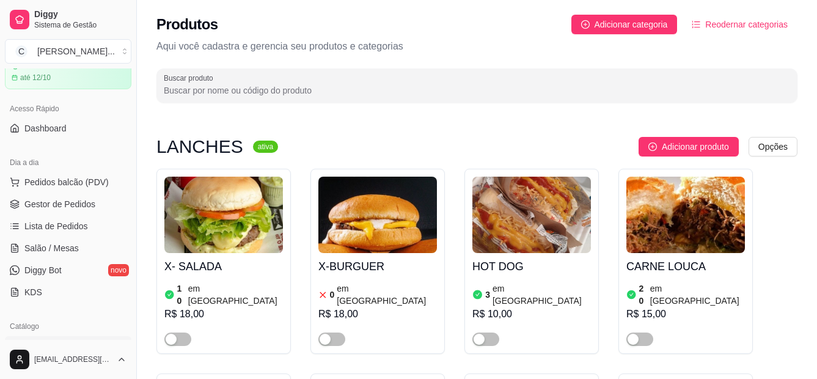
scroll to position [0, 0]
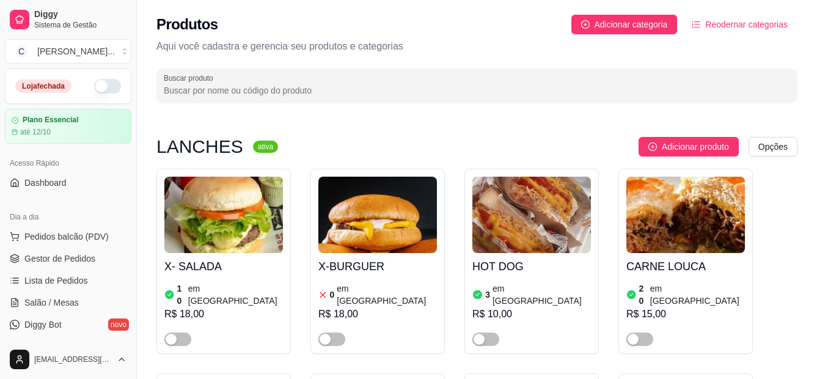
click at [84, 86] on div "Loja fechada" at bounding box center [68, 86] width 106 height 15
click at [94, 88] on button "button" at bounding box center [107, 86] width 27 height 15
